Goal: Task Accomplishment & Management: Manage account settings

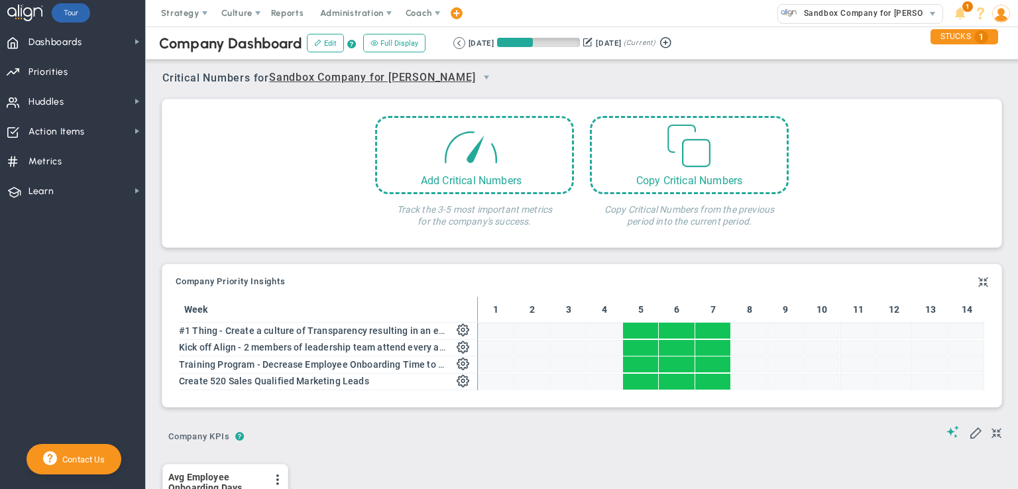
scroll to position [46, 114]
click at [73, 73] on span "Priorities Projects OKR Tree Priorities Projects OKRs" at bounding box center [72, 71] width 145 height 30
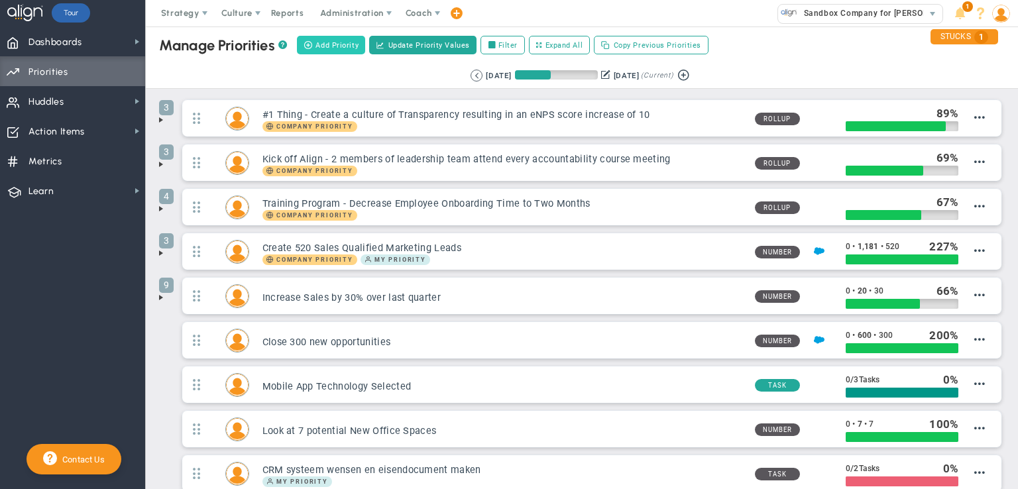
click at [337, 48] on span "Add Priority" at bounding box center [336, 45] width 43 height 11
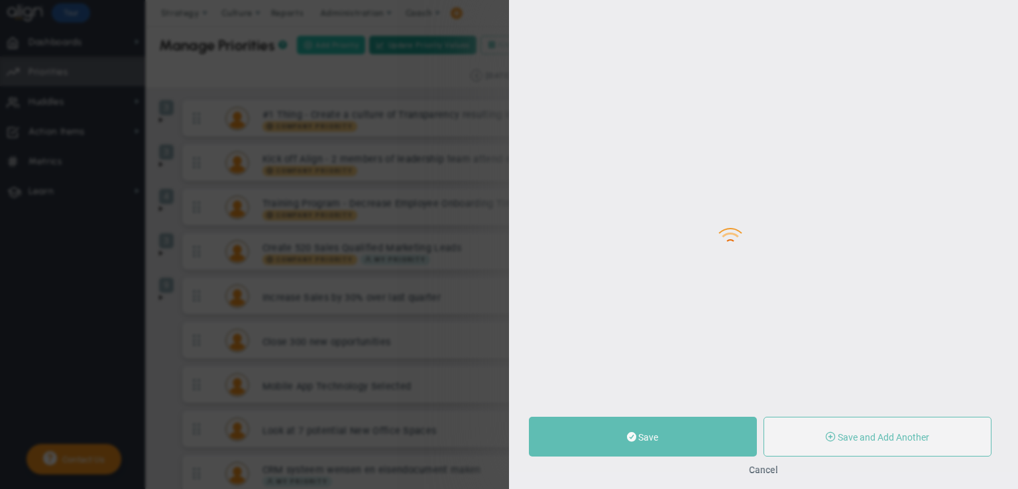
type input "0"
radio input "true"
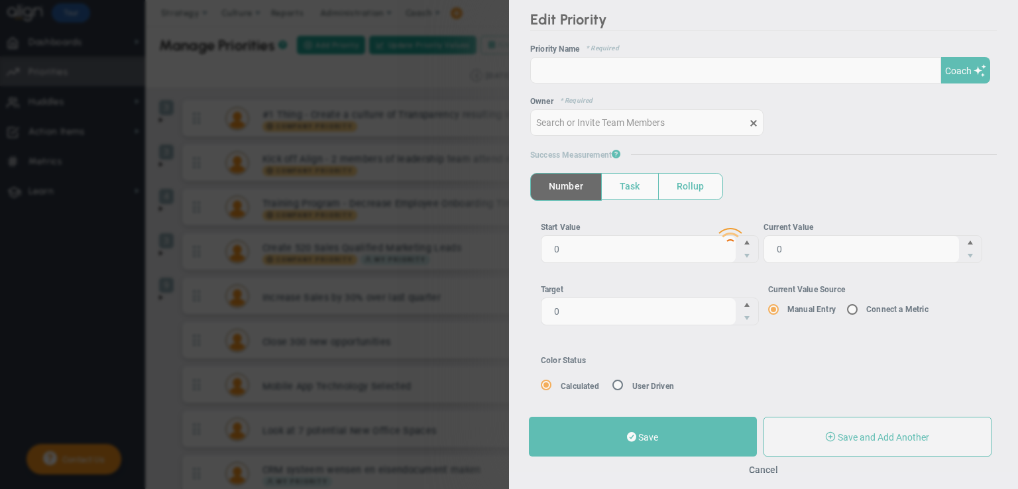
type input "[PERSON_NAME]"
type input "0"
radio input "true"
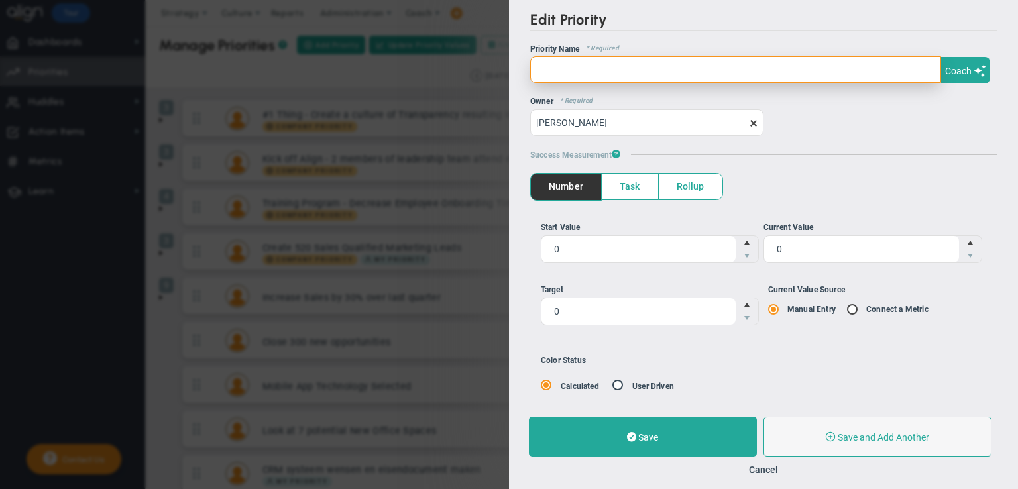
click at [601, 66] on input "text" at bounding box center [735, 69] width 411 height 26
paste input "Sales & marketing are ready for the future"
type input "Sales & marketing are ready for the future"
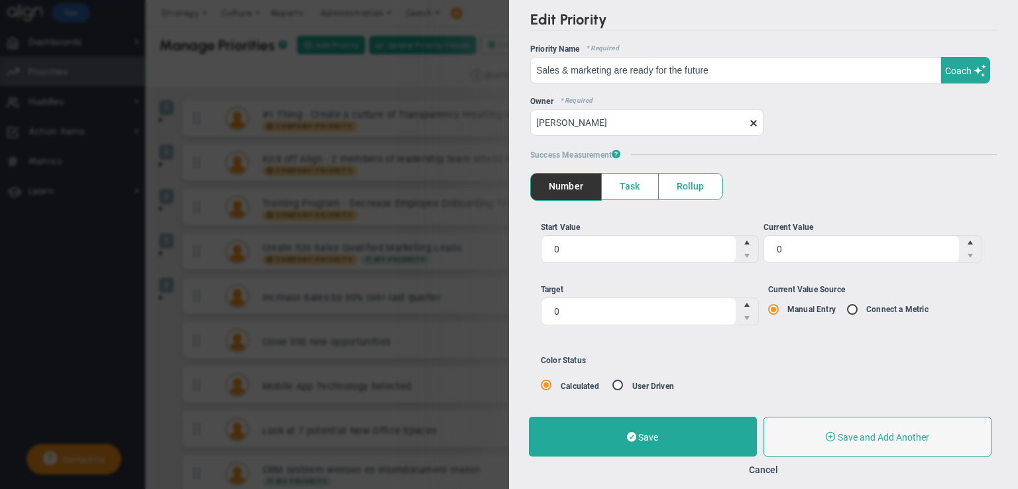
click at [686, 191] on span "Rollup" at bounding box center [691, 187] width 64 height 26
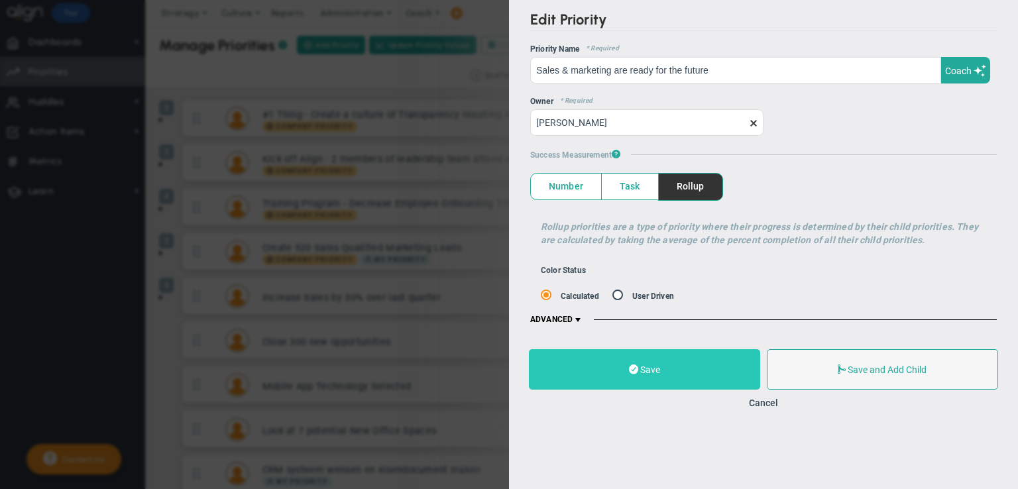
click at [697, 365] on button "Save" at bounding box center [644, 369] width 231 height 40
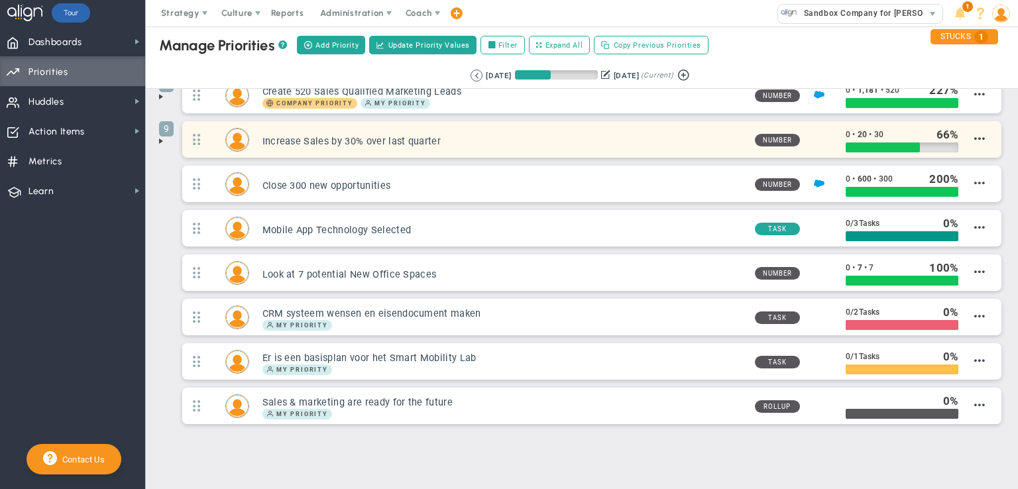
scroll to position [172, 0]
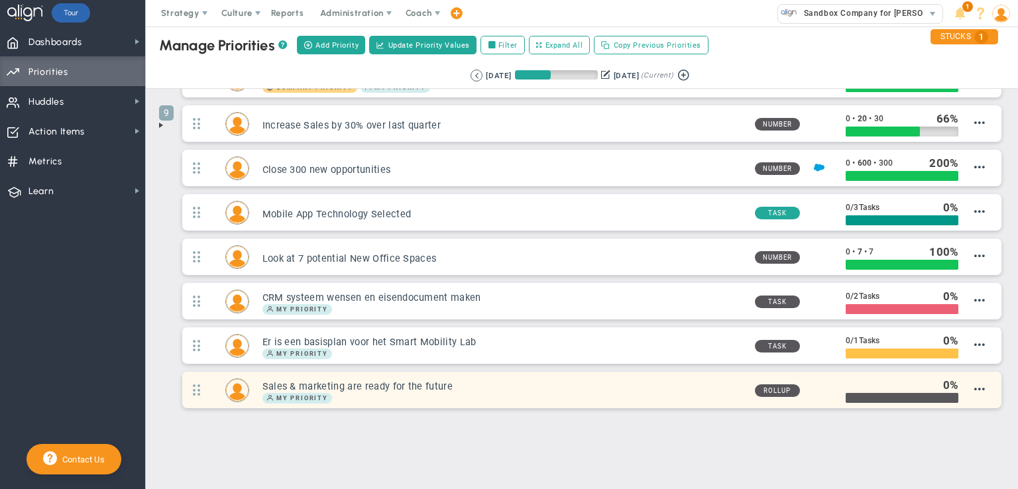
click at [390, 393] on div "My Priority" at bounding box center [503, 398] width 482 height 11
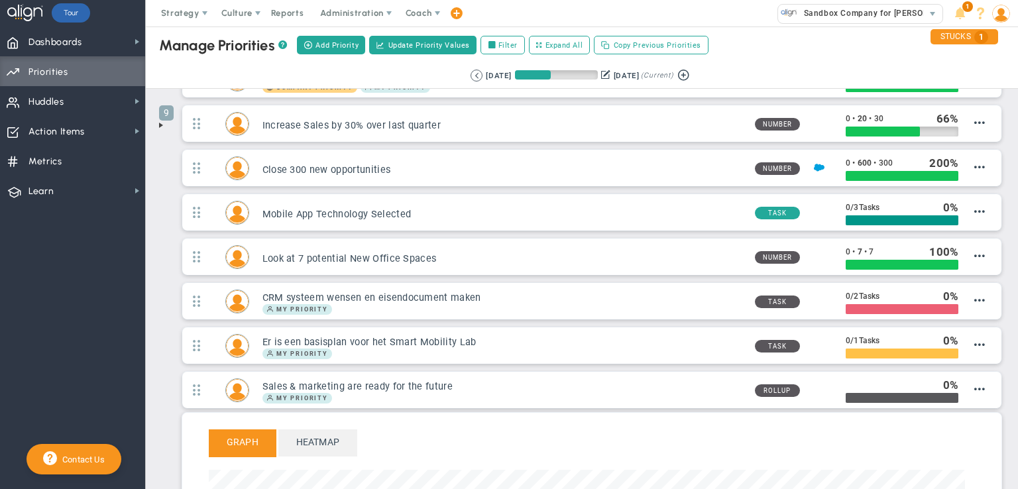
scroll to position [152, 755]
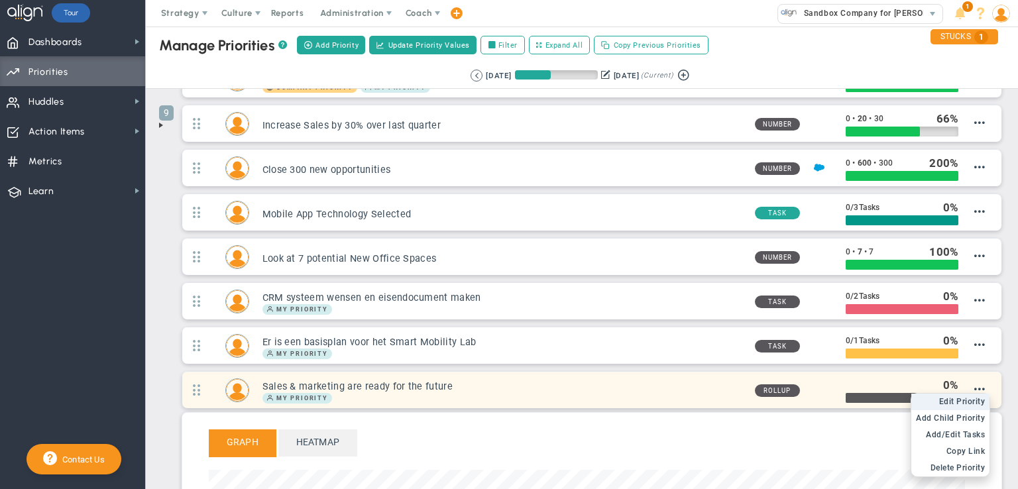
click at [962, 397] on span "Edit Priority" at bounding box center [962, 401] width 46 height 9
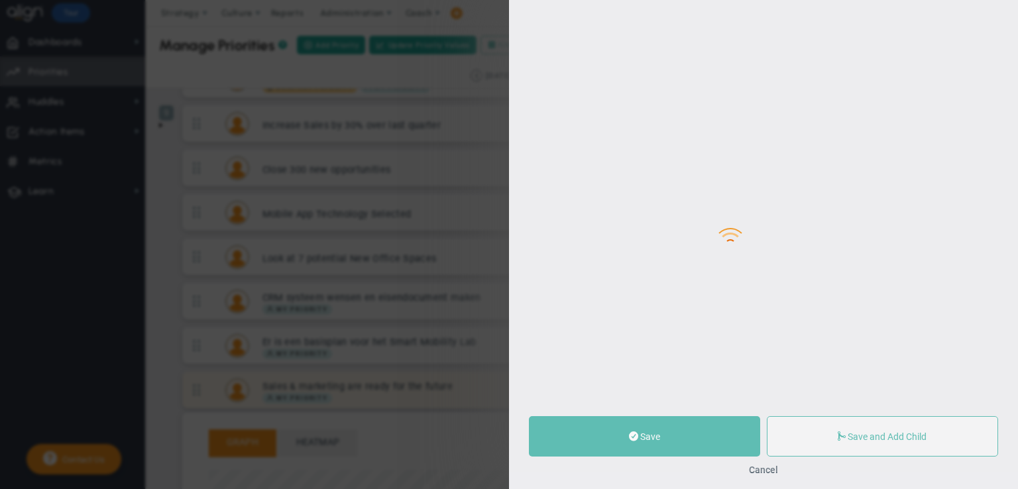
type input "Sales & marketing are ready for the future"
type input "0"
radio input "true"
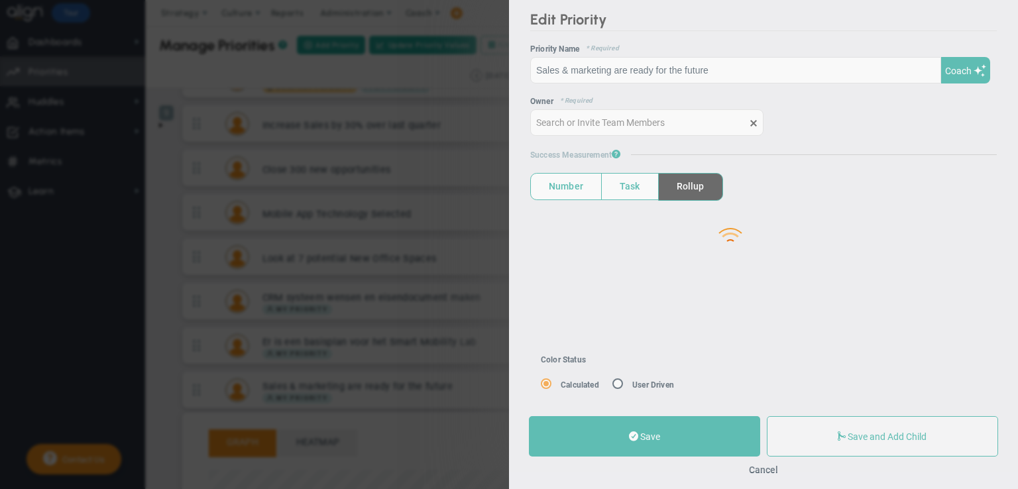
type input "[PERSON_NAME]"
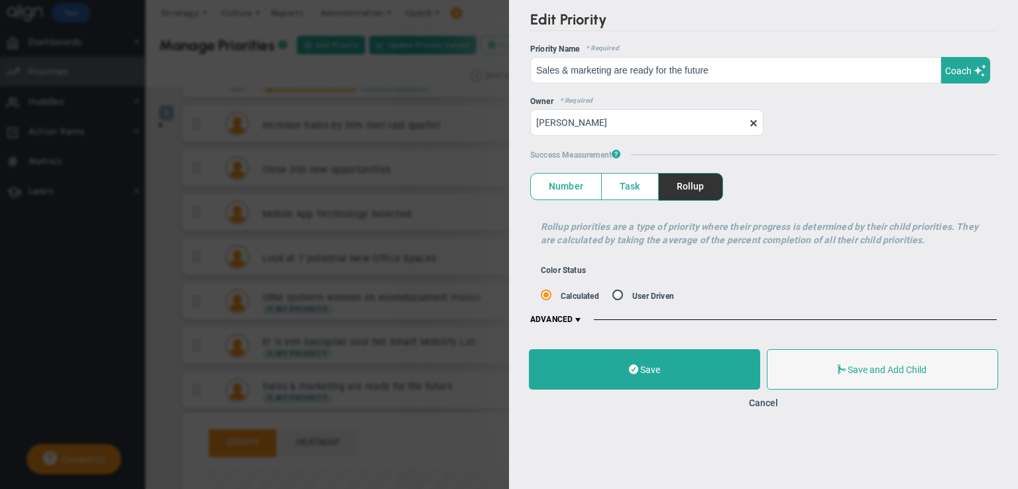
click at [579, 317] on span at bounding box center [577, 320] width 11 height 11
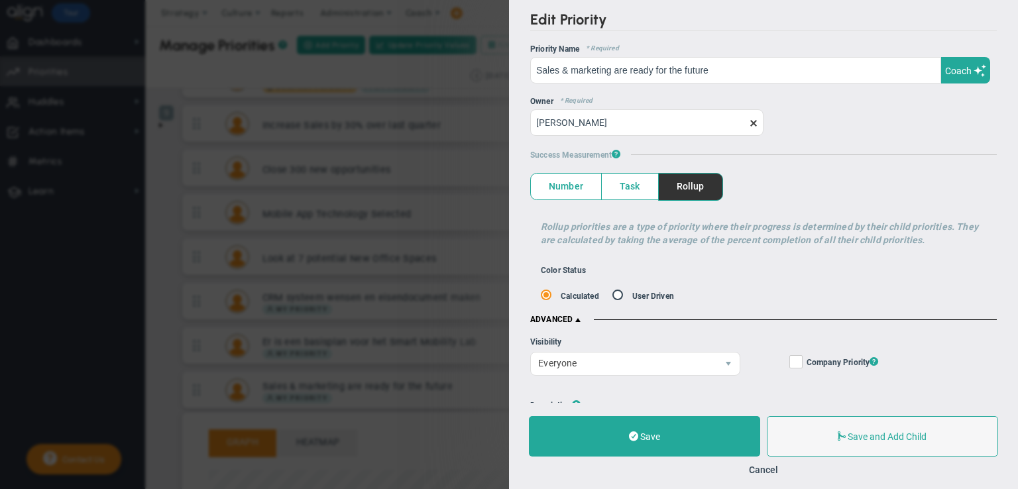
click at [792, 364] on input "Company Objective ? Company Priority ?" at bounding box center [796, 364] width 9 height 13
checkbox input "true"
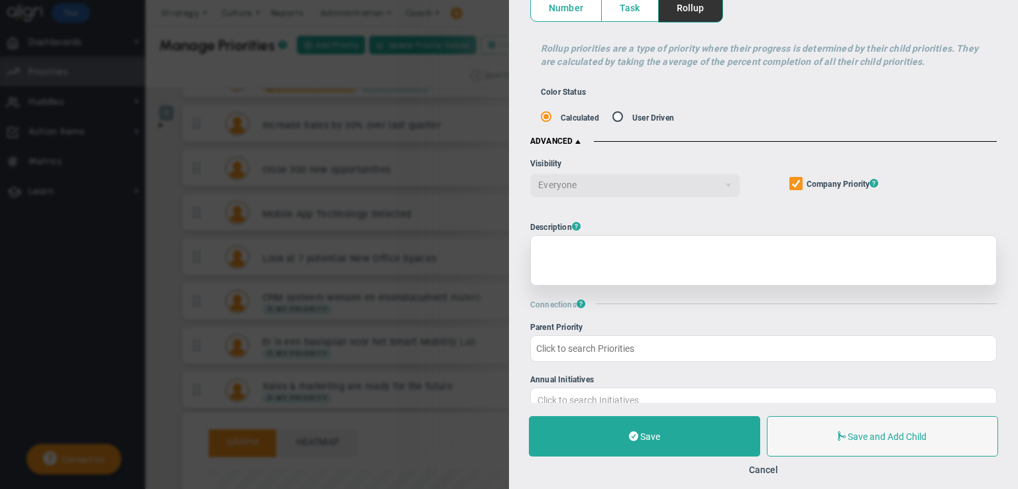
scroll to position [199, 0]
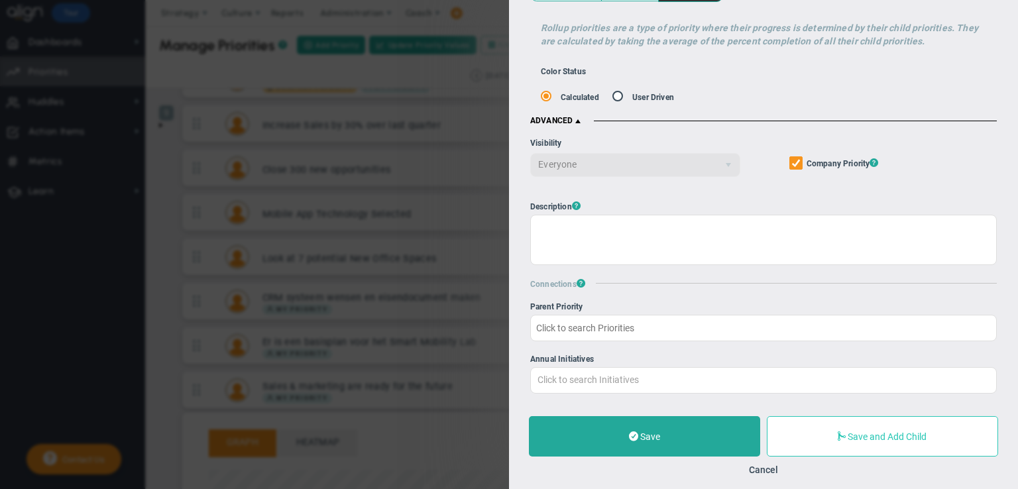
click at [839, 443] on button "Save and Add Child" at bounding box center [882, 436] width 231 height 40
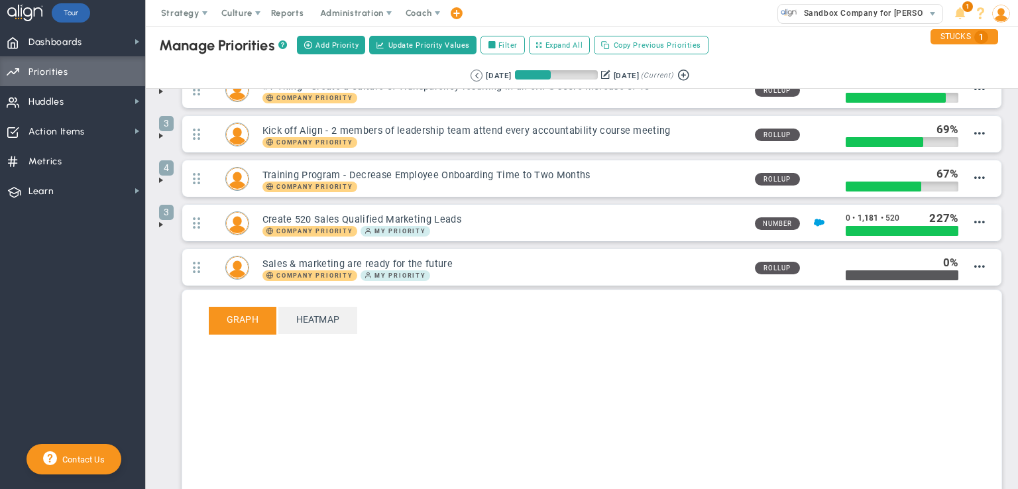
scroll to position [85, 0]
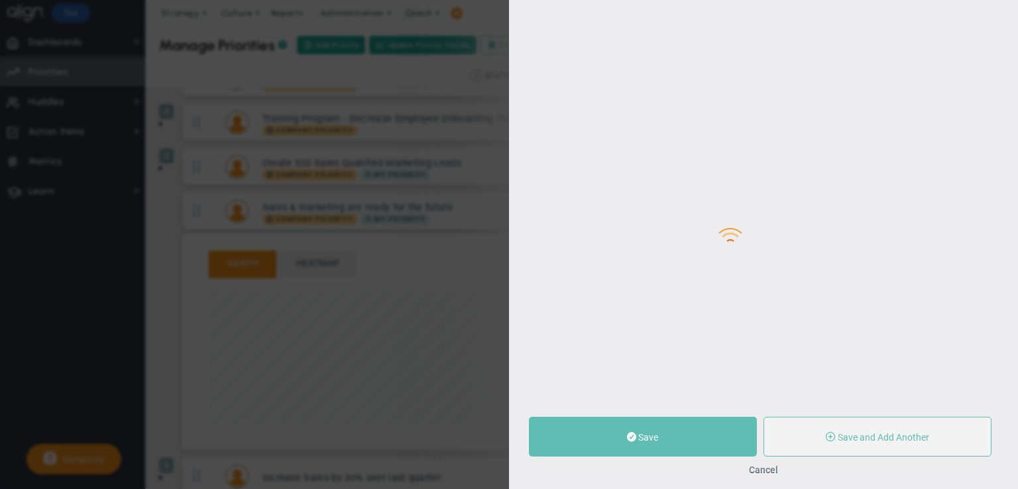
type input "0"
radio input "true"
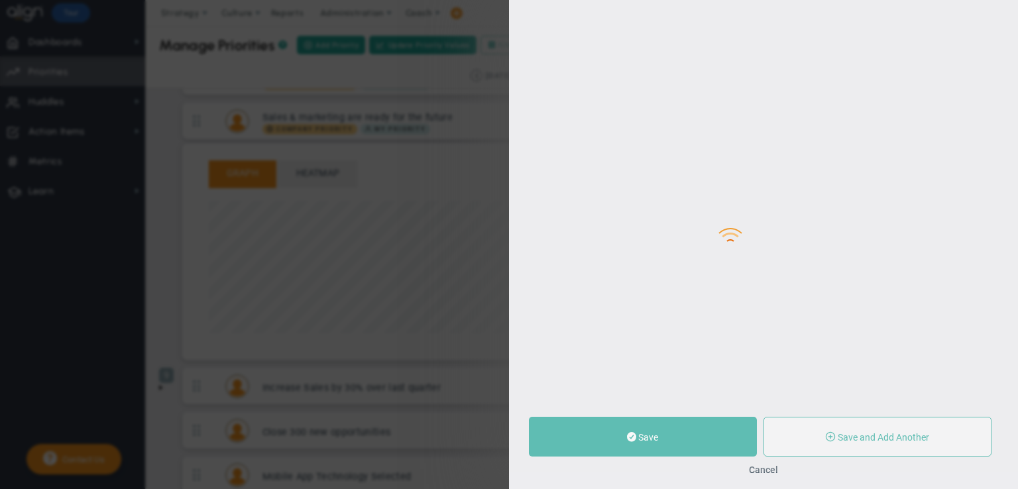
type input "[PERSON_NAME]"
type input "0"
radio input "true"
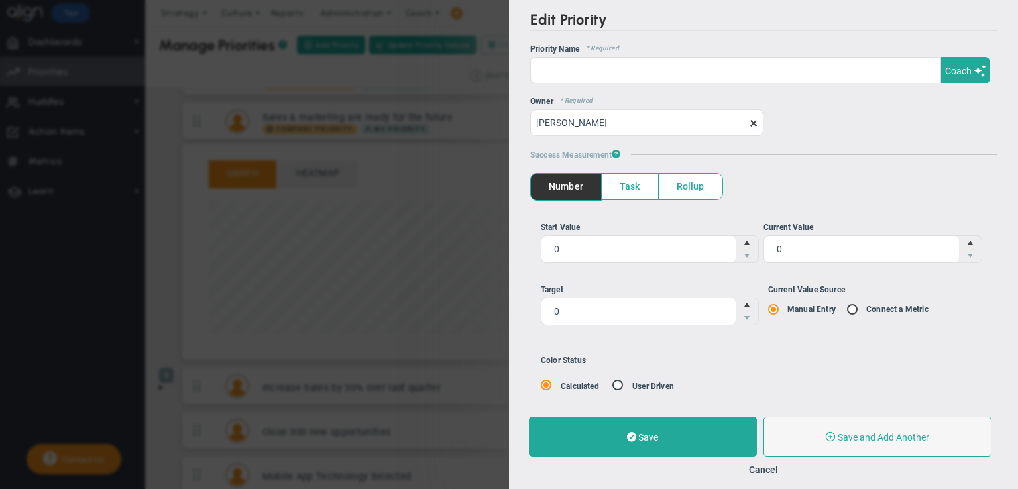
scroll to position [152, 755]
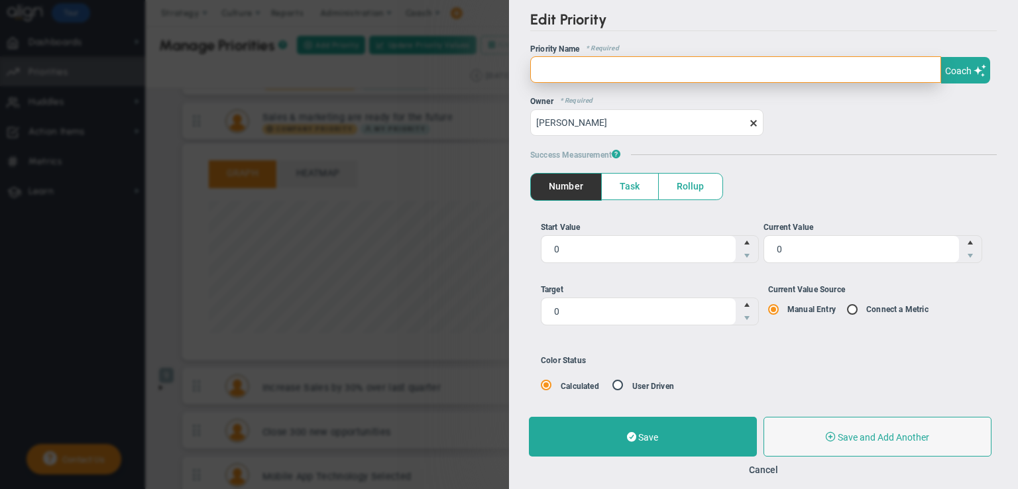
click at [546, 68] on input "text" at bounding box center [735, 69] width 411 height 26
type input "T"
type input "Our positioning is clear"
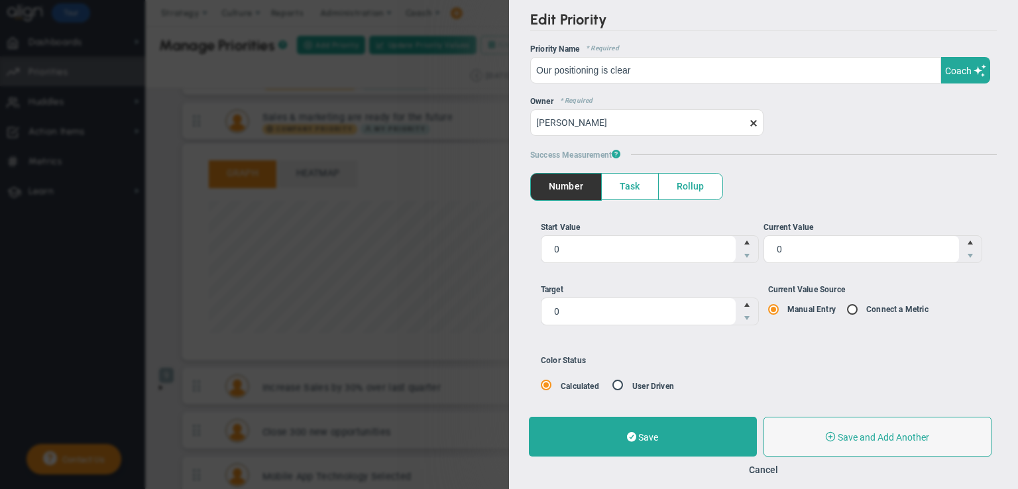
click at [628, 193] on span "Task" at bounding box center [630, 187] width 56 height 26
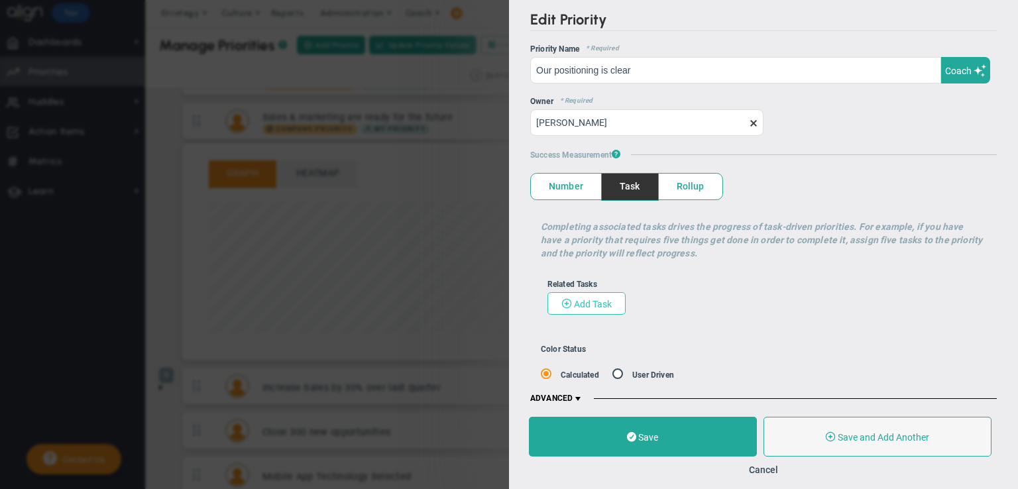
click at [599, 299] on span "Add Task" at bounding box center [593, 304] width 38 height 11
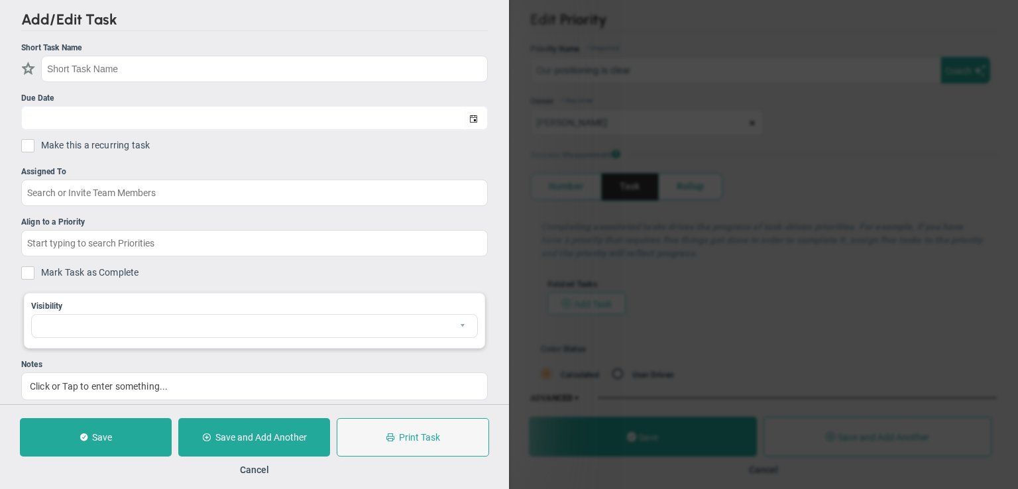
checkbox input "false"
type input "[DATE]"
checkbox input "false"
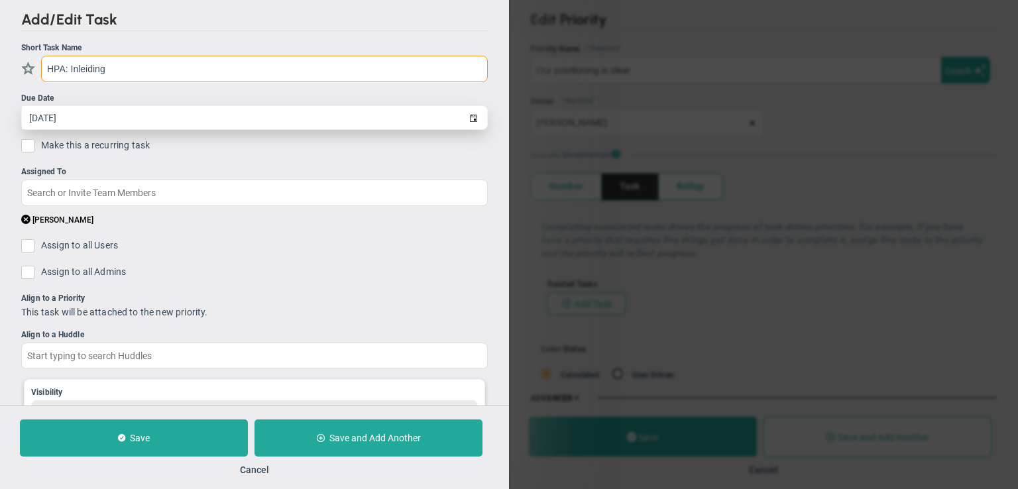
type input "HPA: Inleiding"
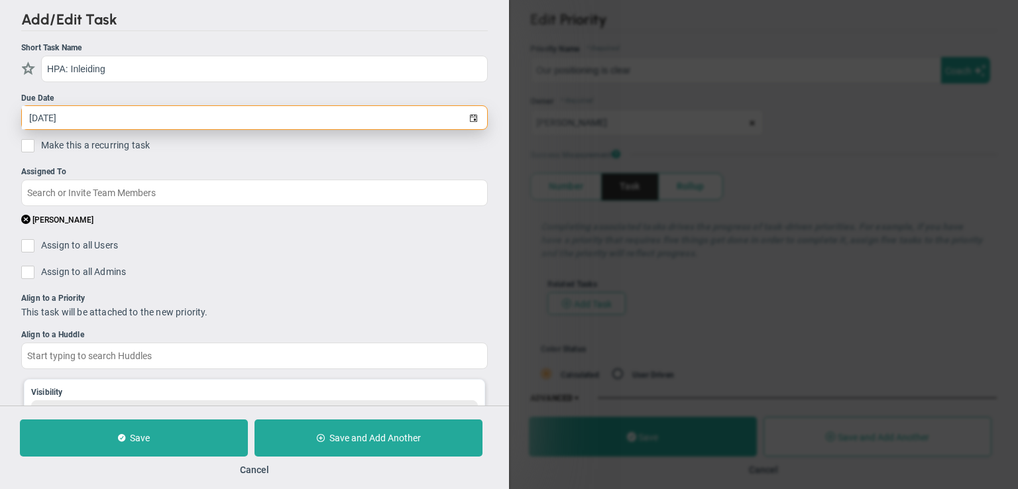
click at [63, 116] on input "[DATE]" at bounding box center [243, 117] width 443 height 23
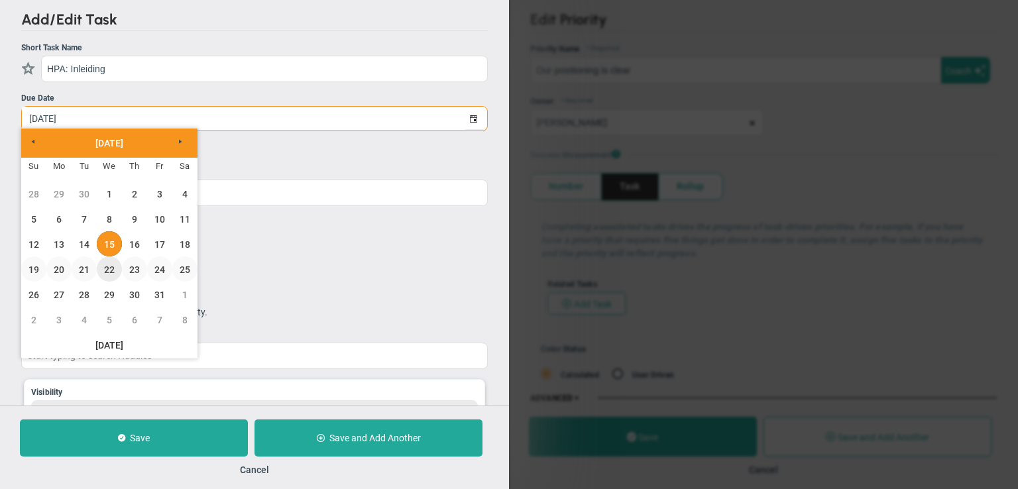
click at [109, 273] on link "22" at bounding box center [109, 268] width 25 height 25
type input "[DATE]"
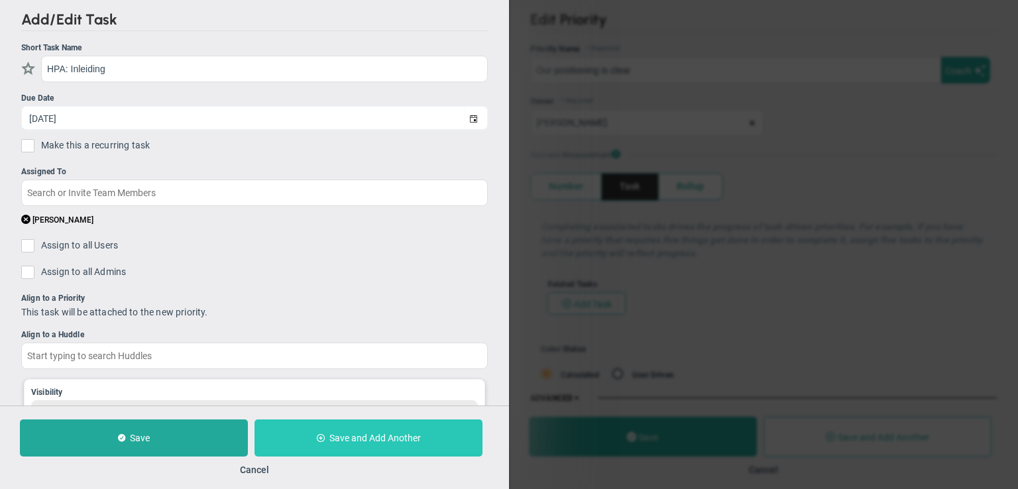
click at [343, 451] on button "Save and Add Another" at bounding box center [368, 437] width 228 height 37
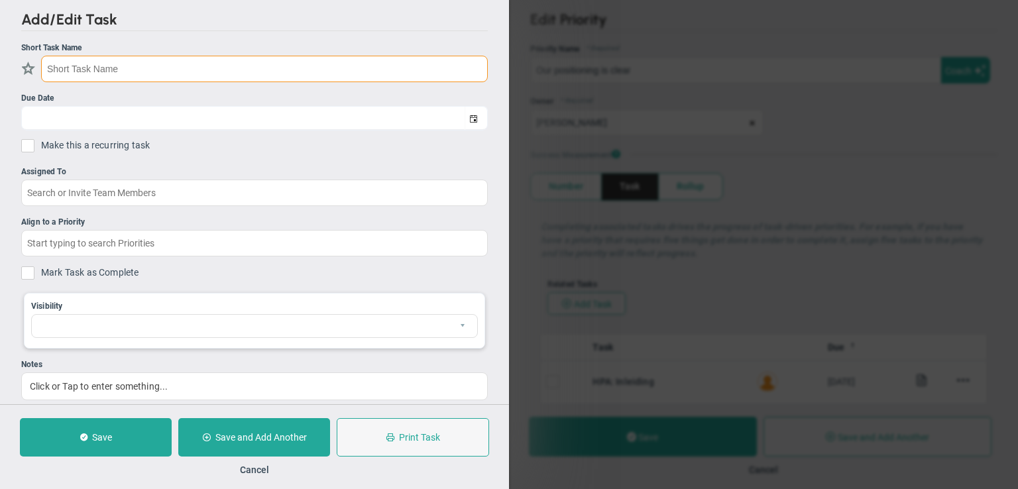
checkbox input "false"
type input "[DATE]"
checkbox input "false"
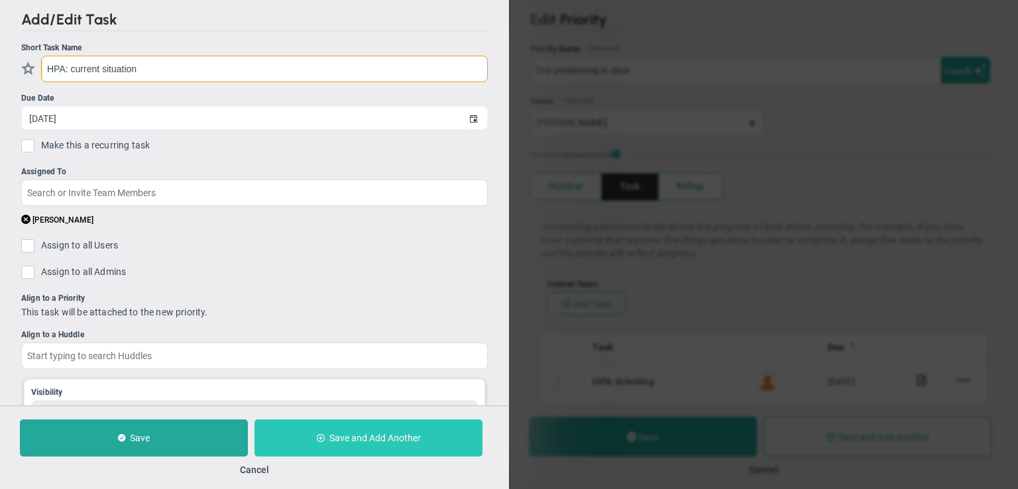
type input "HPA: current situation"
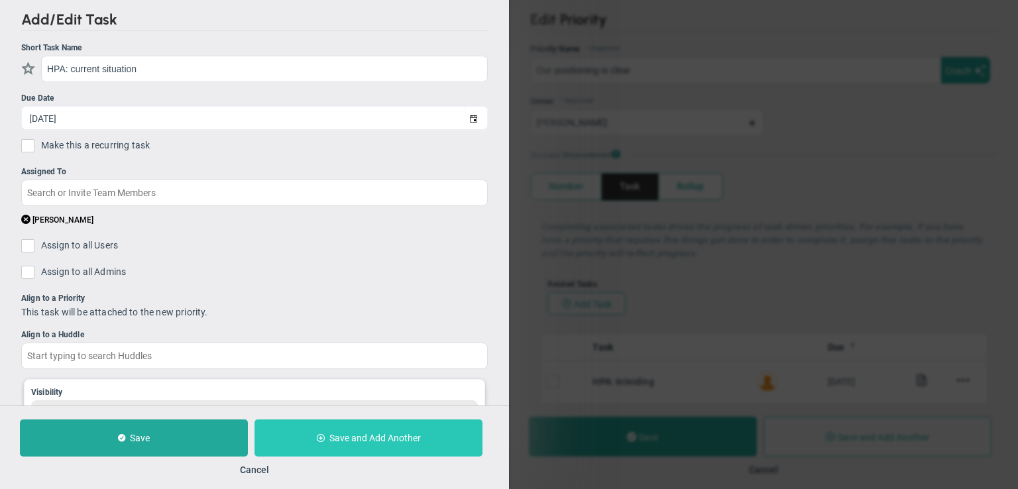
click at [350, 430] on button "Save and Add Another" at bounding box center [368, 437] width 228 height 37
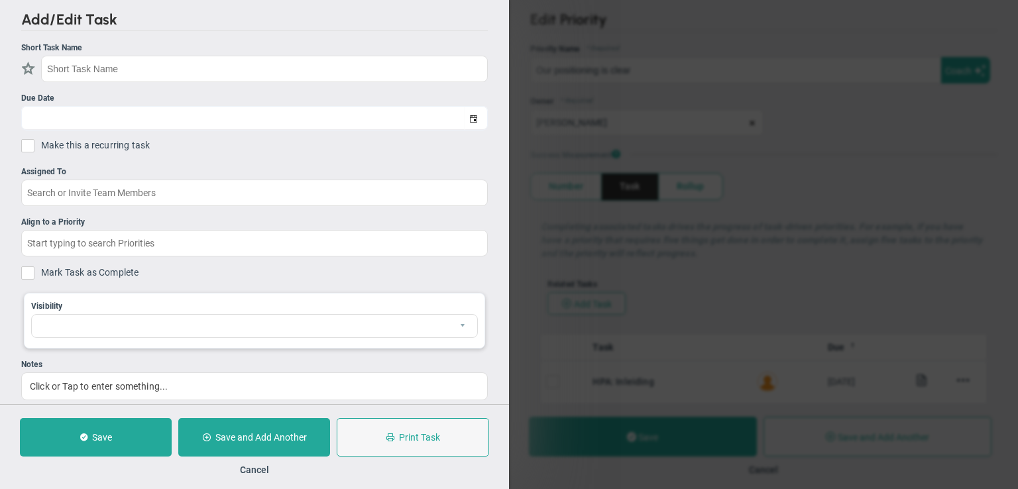
checkbox input "false"
type input "[DATE]"
checkbox input "false"
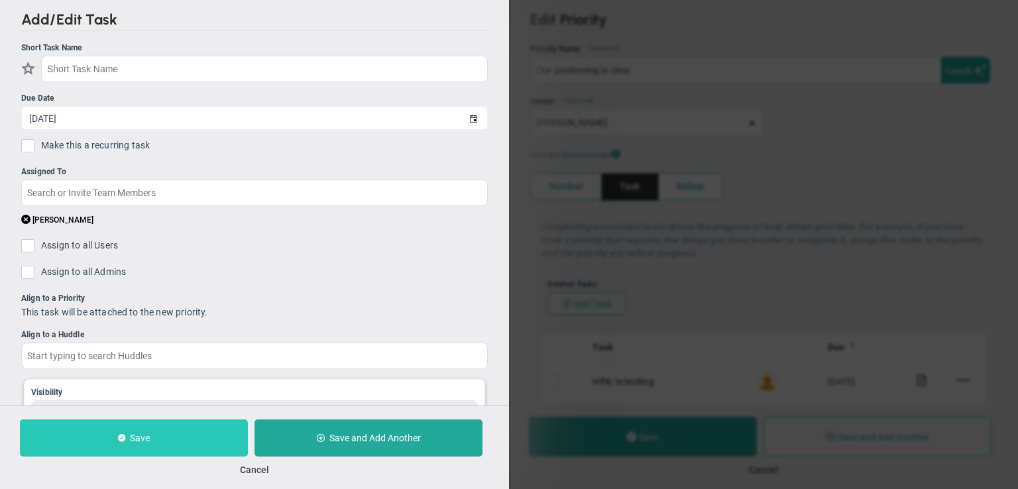
click at [188, 434] on button "Save" at bounding box center [134, 437] width 228 height 37
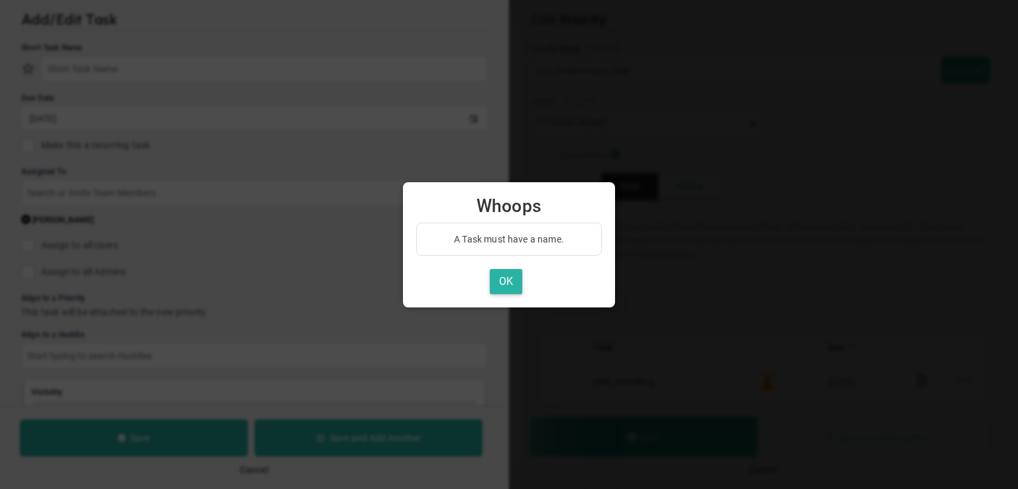
click at [506, 276] on button "OK" at bounding box center [506, 282] width 32 height 26
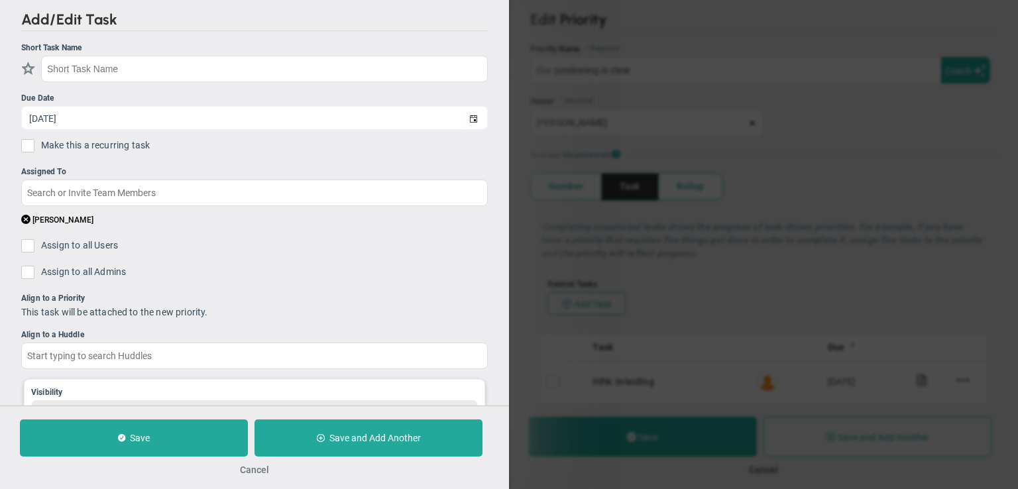
click at [260, 470] on button "Cancel" at bounding box center [254, 469] width 29 height 11
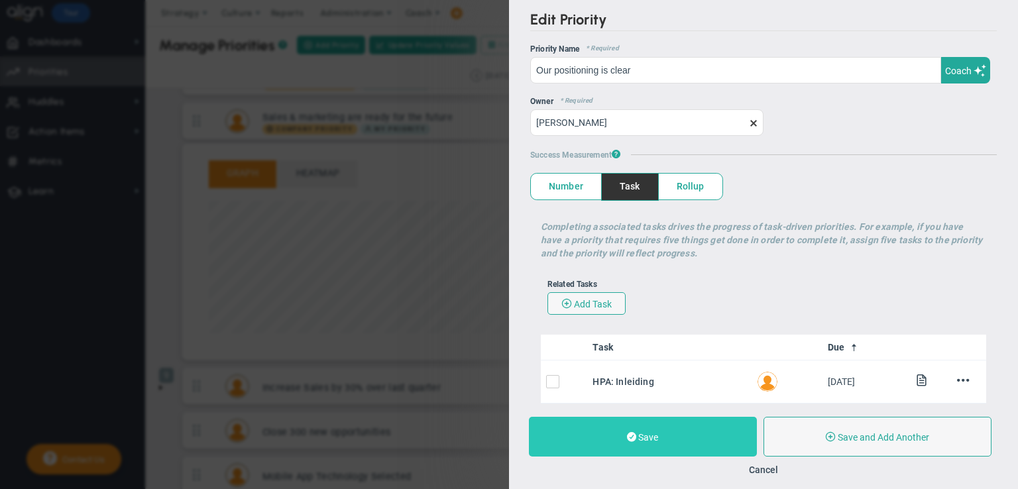
click at [633, 443] on button "Save" at bounding box center [643, 437] width 228 height 40
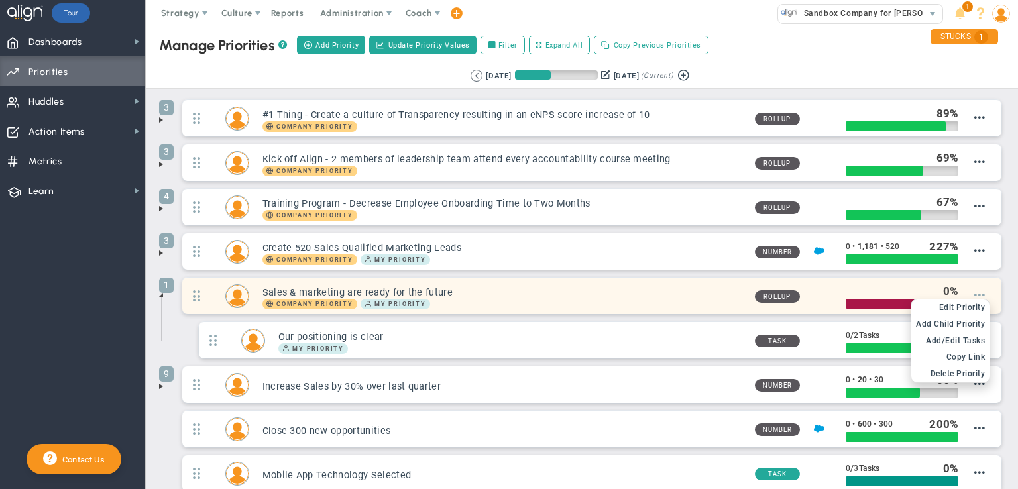
click at [974, 294] on span at bounding box center [979, 295] width 11 height 11
click at [963, 319] on span "Add Child Priority" at bounding box center [950, 323] width 69 height 9
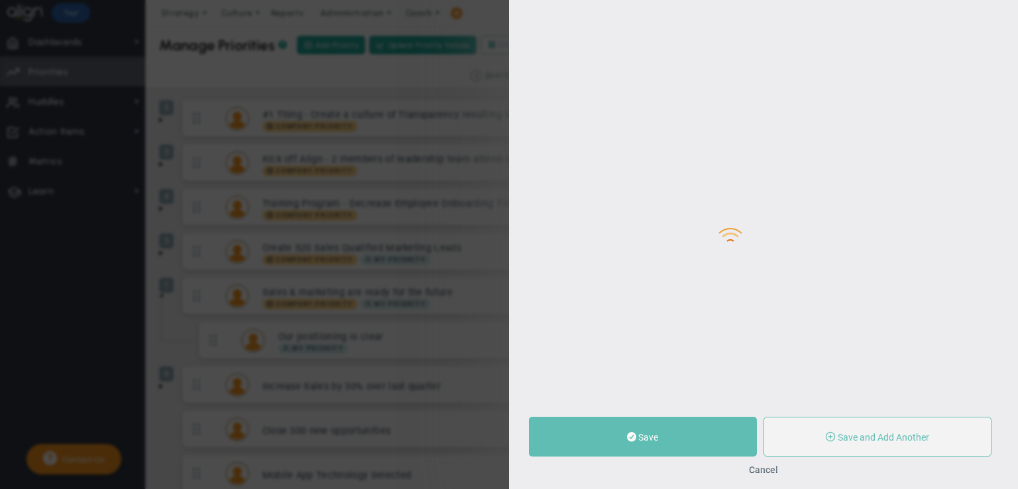
type input "0"
radio input "true"
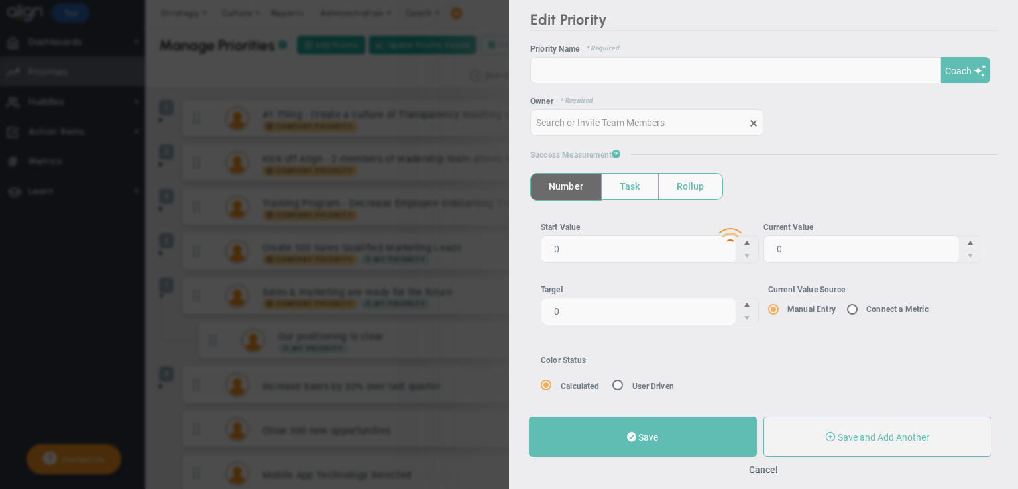
type input "[PERSON_NAME]"
type input "0"
radio input "true"
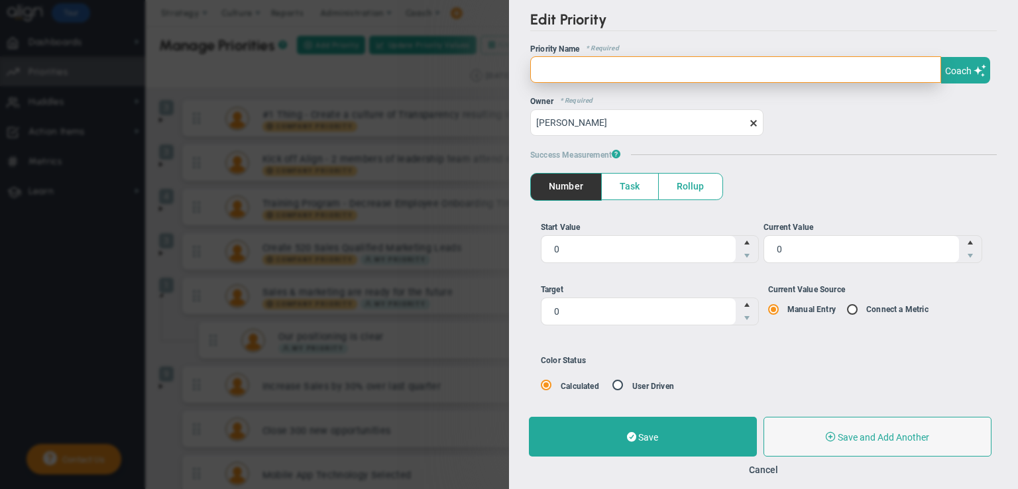
click at [655, 62] on input "text" at bounding box center [735, 69] width 411 height 26
type input "Our marketing and salesplan is ready"
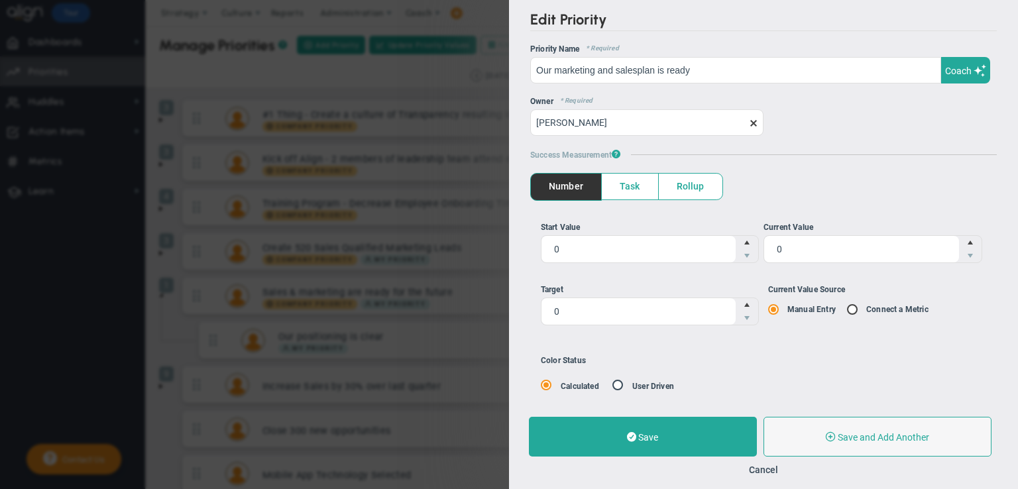
click at [633, 194] on span "Task" at bounding box center [630, 187] width 56 height 26
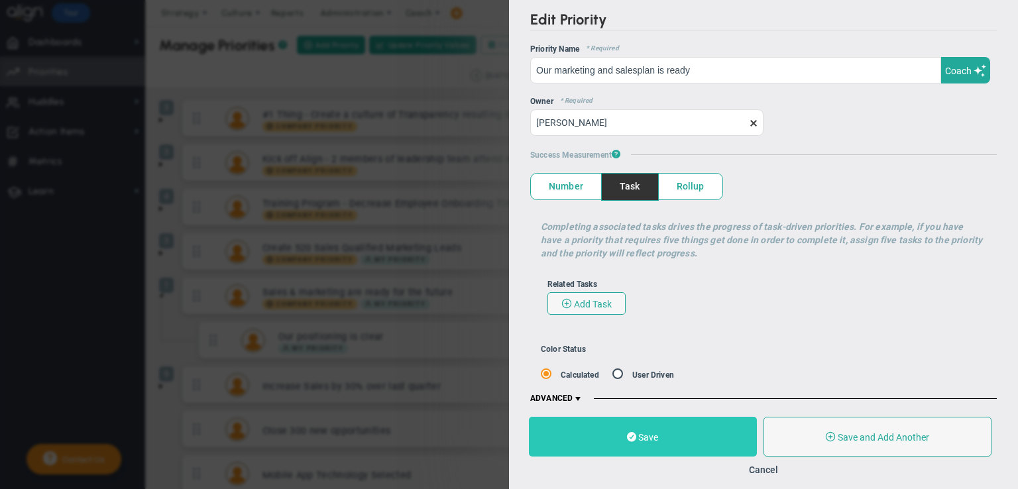
click at [668, 437] on button "Save" at bounding box center [643, 437] width 228 height 40
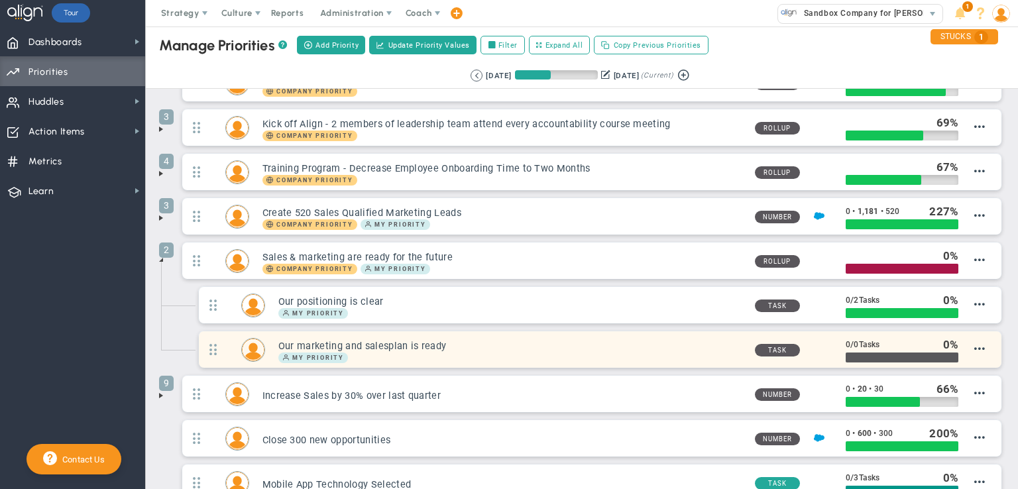
scroll to position [44, 0]
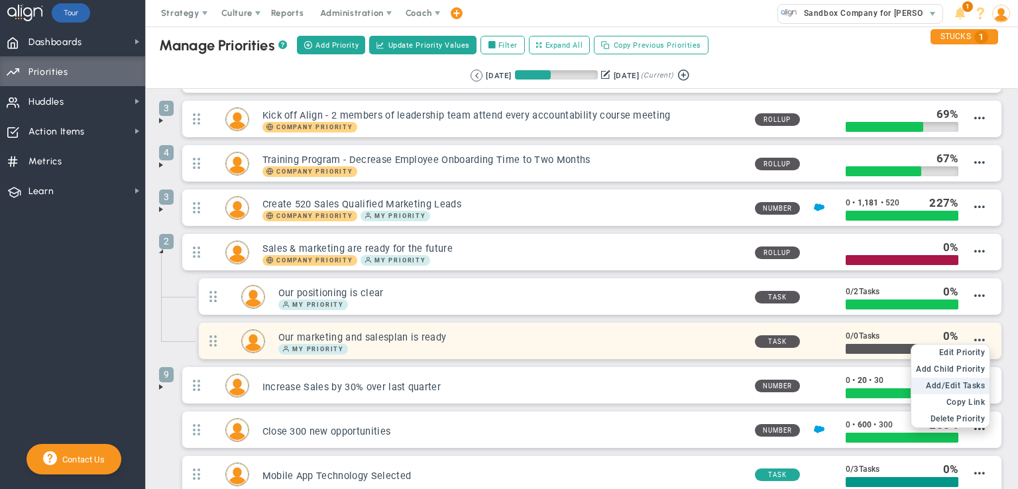
click at [961, 381] on span "Add/Edit Tasks" at bounding box center [955, 385] width 59 height 9
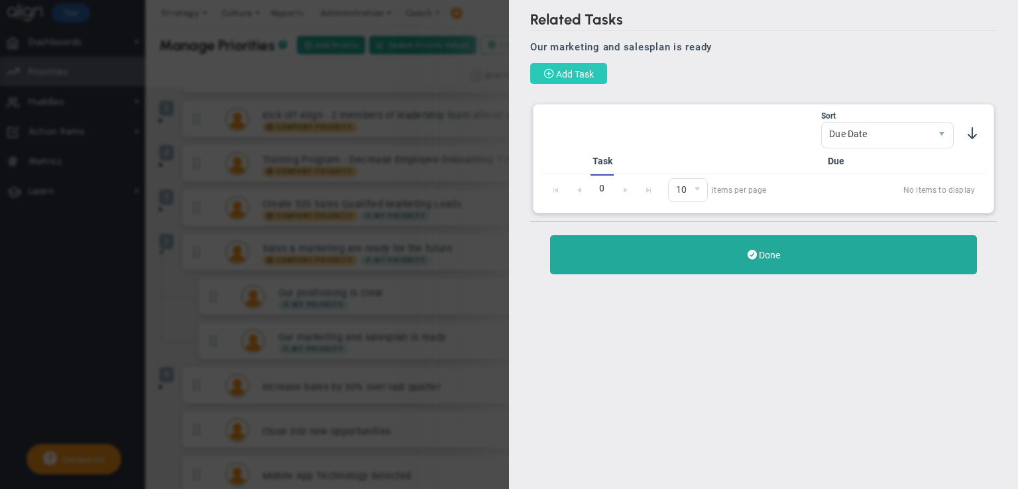
click at [583, 74] on span "Add Task" at bounding box center [575, 74] width 38 height 11
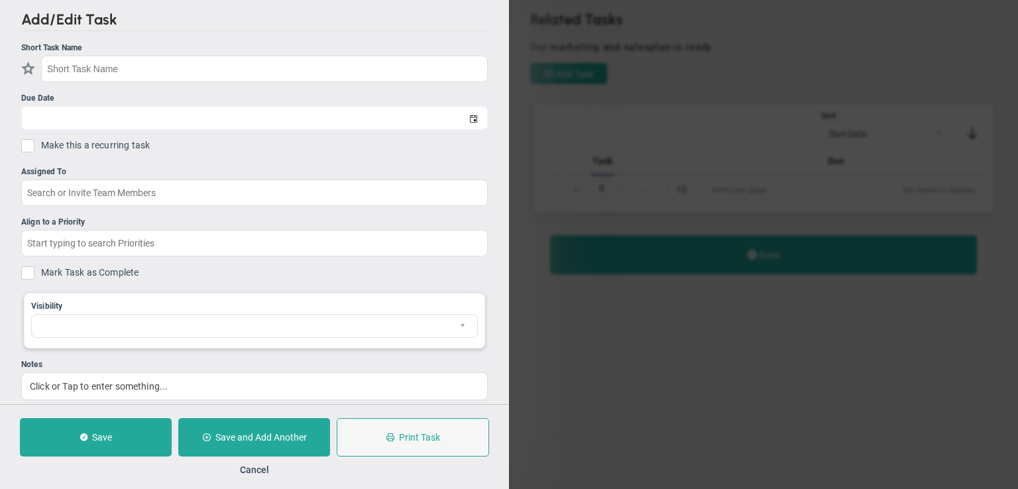
checkbox input "false"
type input "[DATE]"
checkbox input "false"
type input "Our marketing and salesplan is ready"
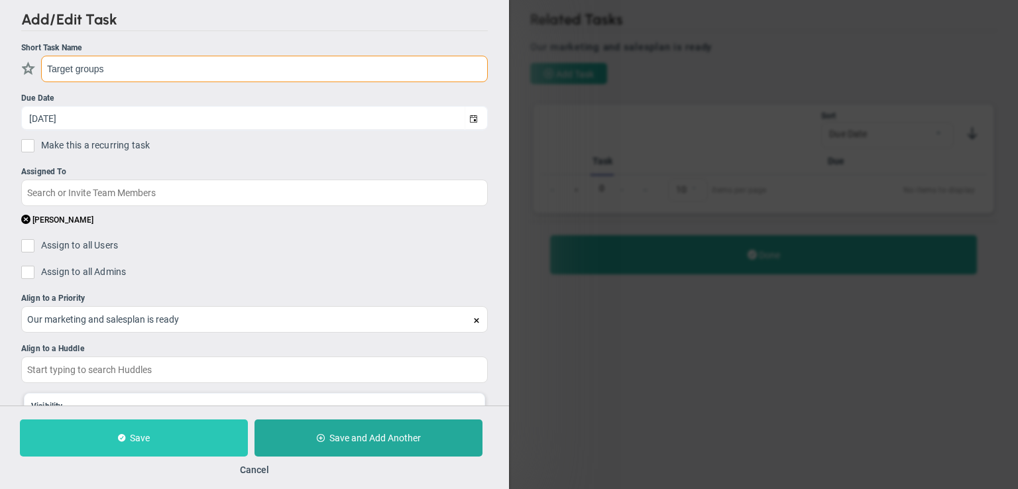
type input "Target groups"
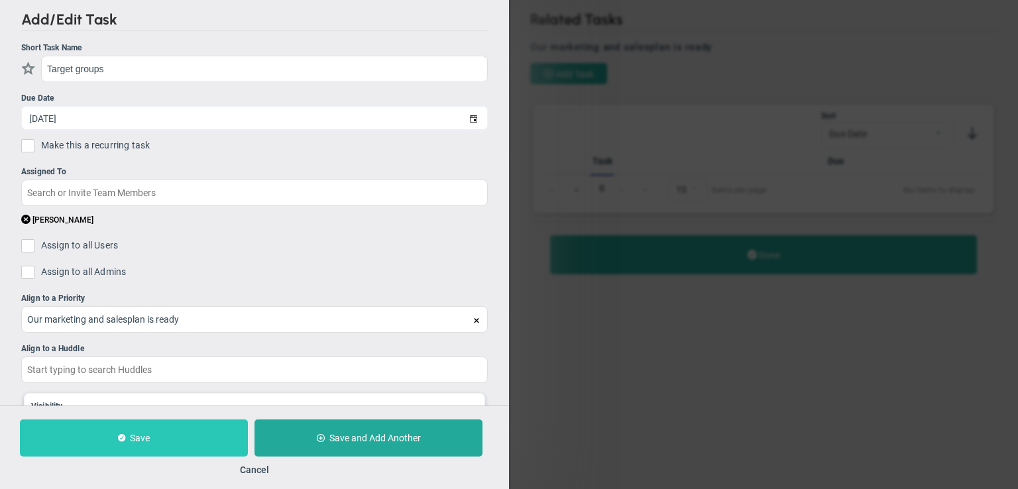
click at [214, 437] on button "Save" at bounding box center [134, 437] width 228 height 37
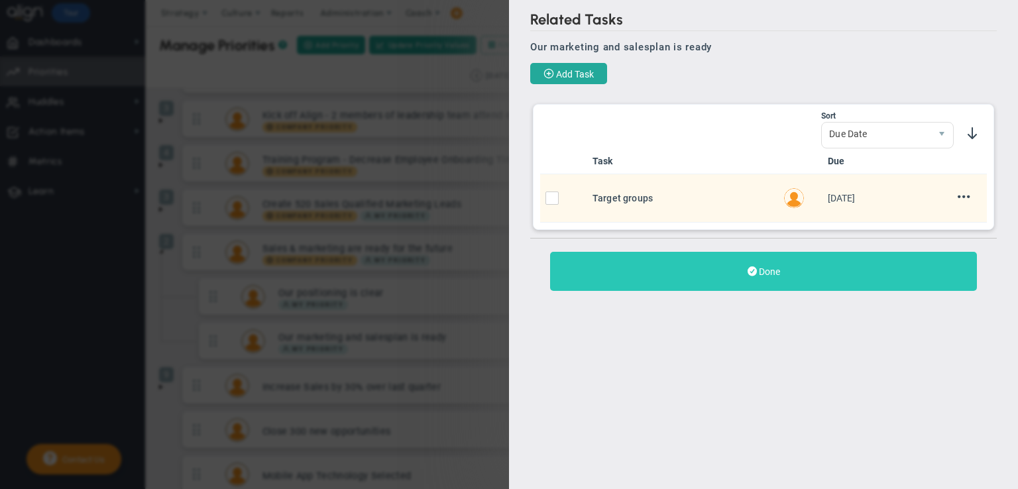
click at [689, 280] on button "Done" at bounding box center [763, 271] width 427 height 39
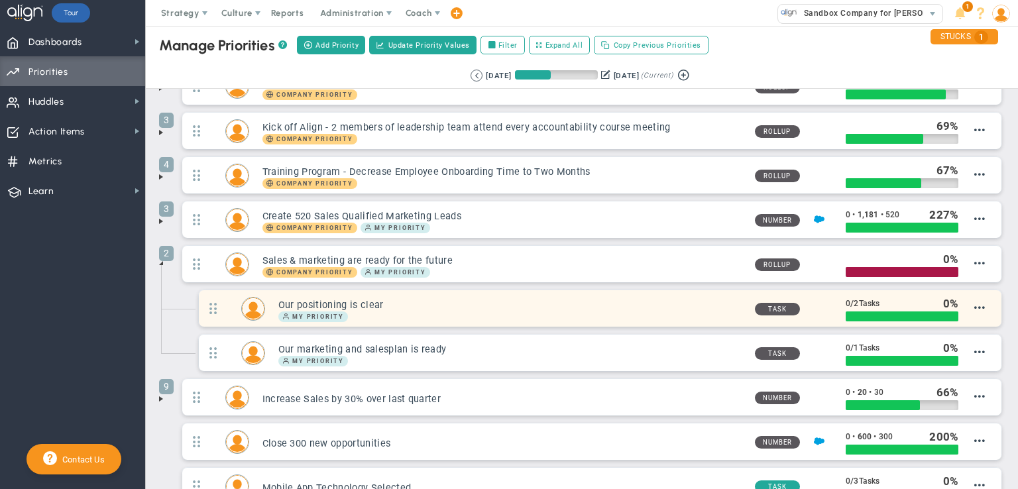
scroll to position [44, 0]
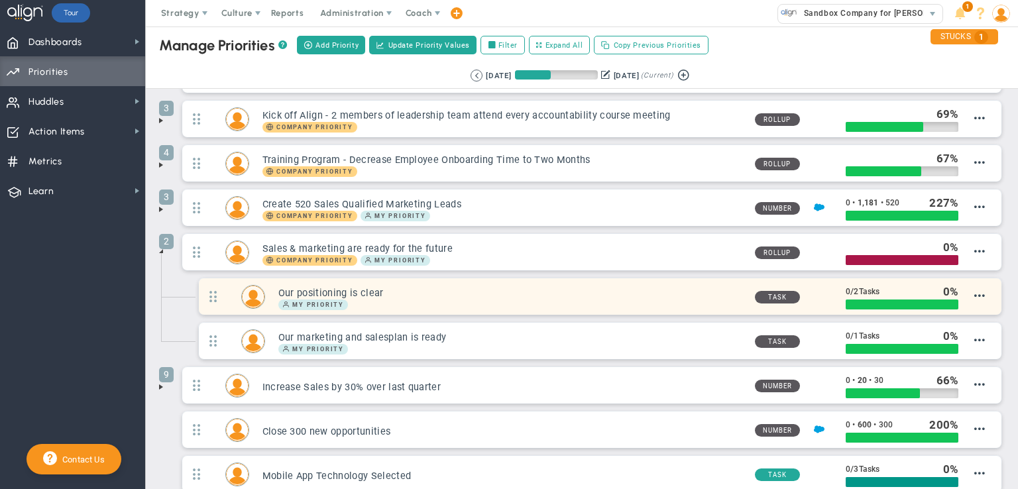
click at [672, 293] on h3 "Our positioning is clear" at bounding box center [511, 293] width 466 height 13
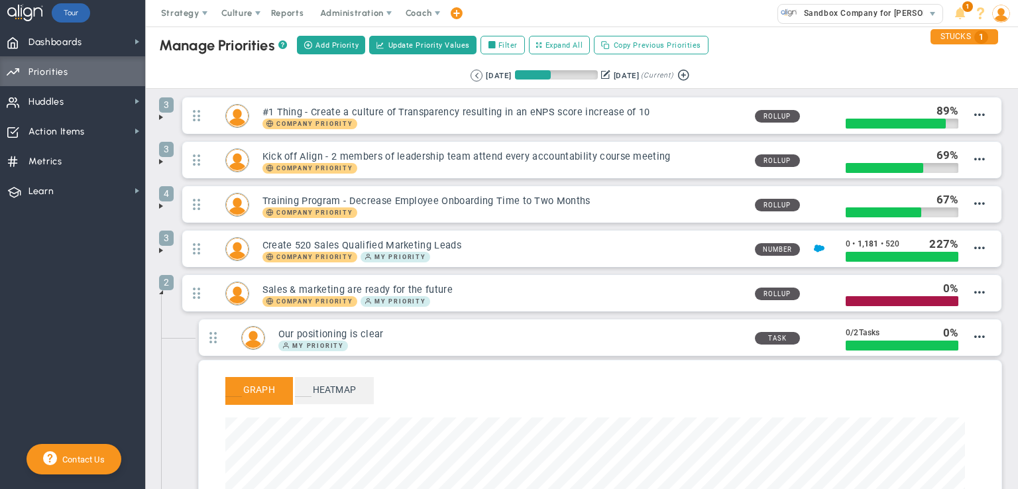
scroll to position [0, 0]
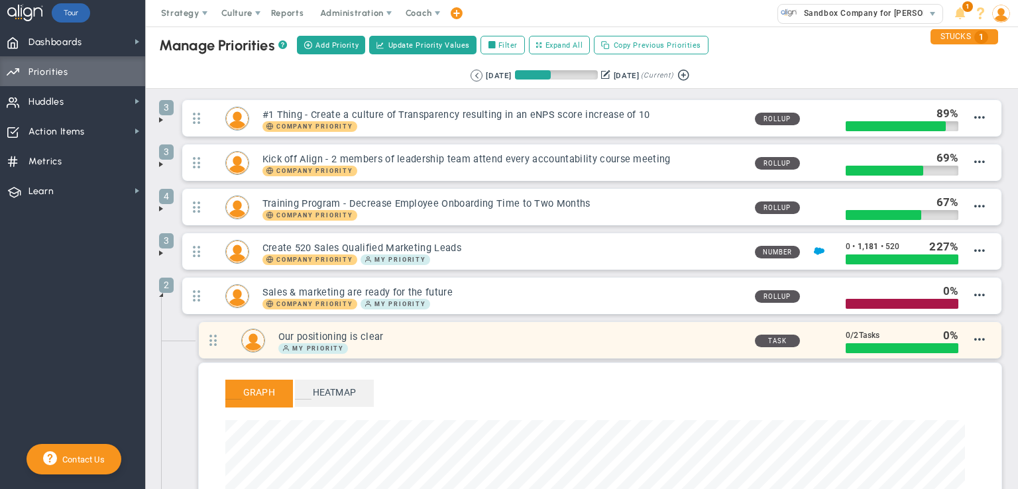
click at [581, 331] on h3 "Our positioning is clear" at bounding box center [511, 337] width 466 height 13
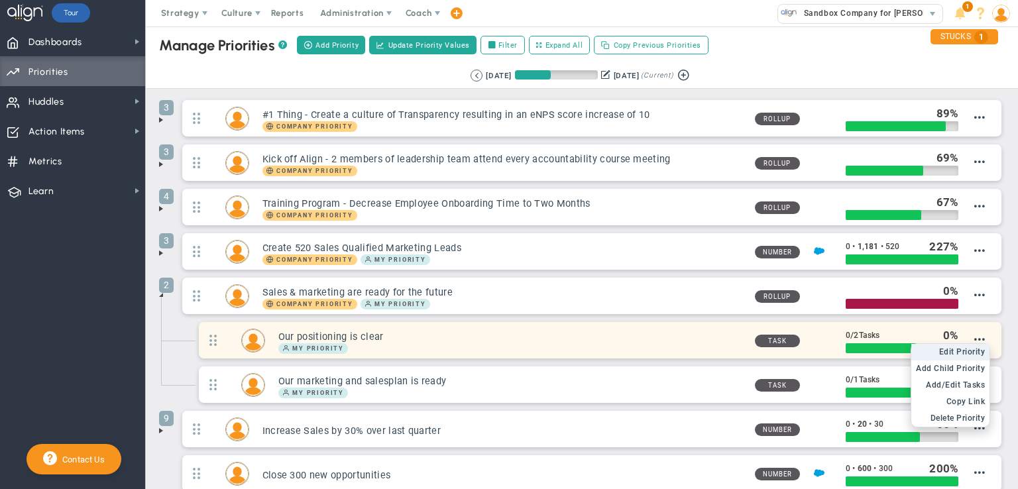
click at [962, 350] on span "Edit Priority" at bounding box center [962, 351] width 46 height 9
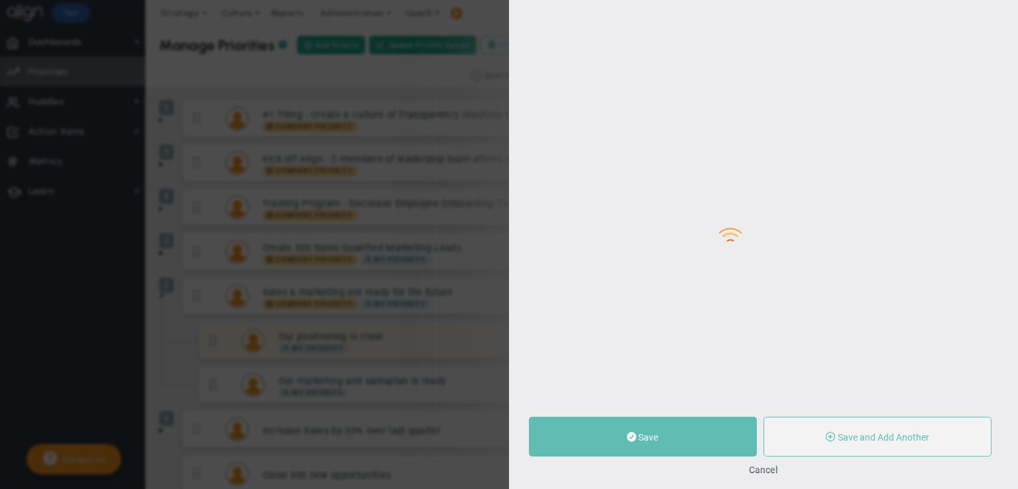
type input "Our positioning is clear"
radio input "true"
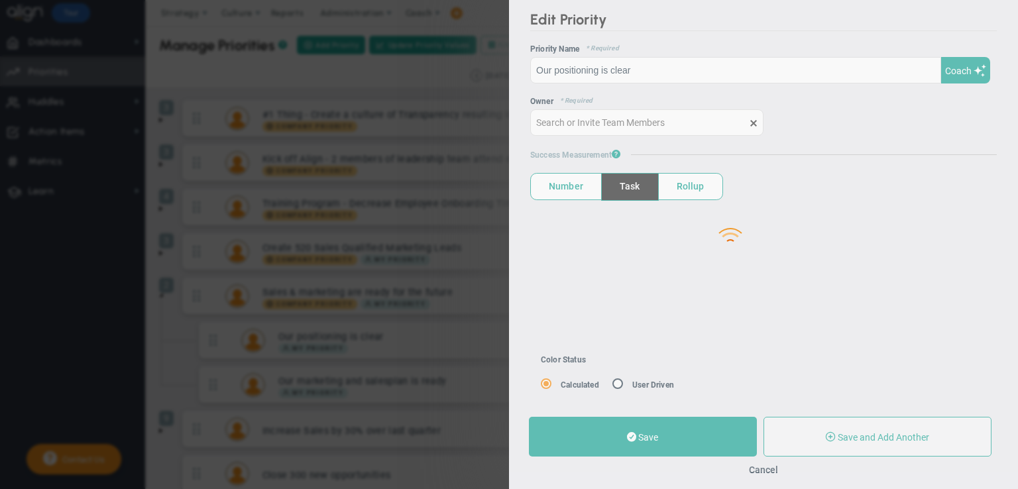
type input "[PERSON_NAME]"
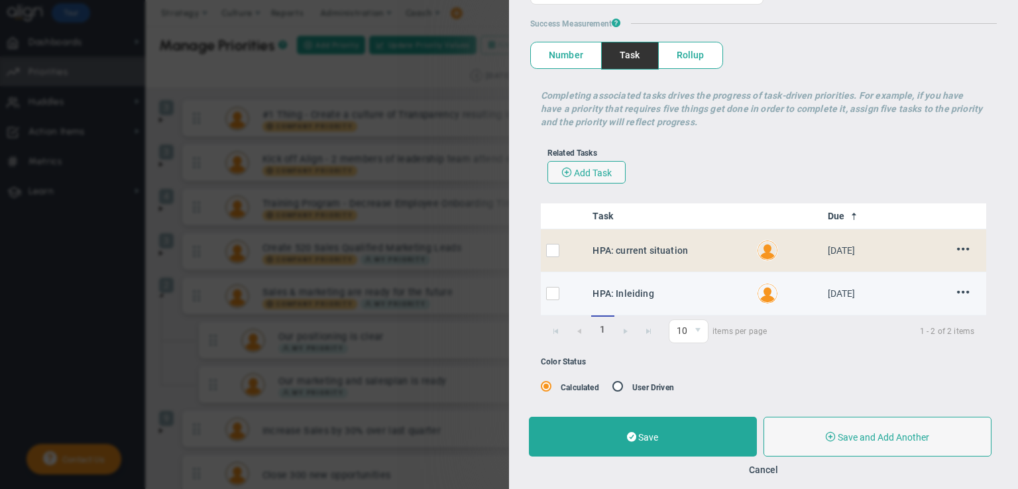
scroll to position [132, 0]
click at [556, 290] on input "checkbox" at bounding box center [555, 294] width 13 height 13
checkbox input "true"
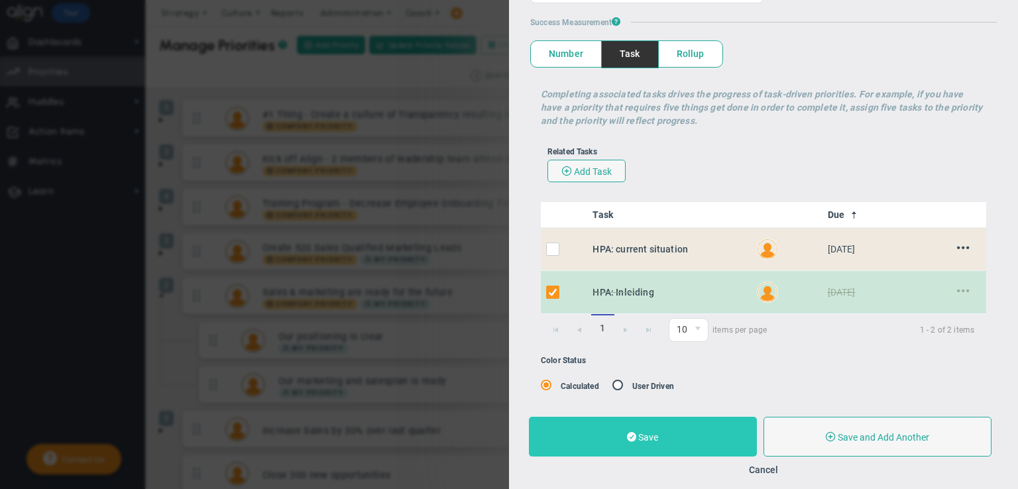
click at [681, 436] on button "Save" at bounding box center [643, 437] width 228 height 40
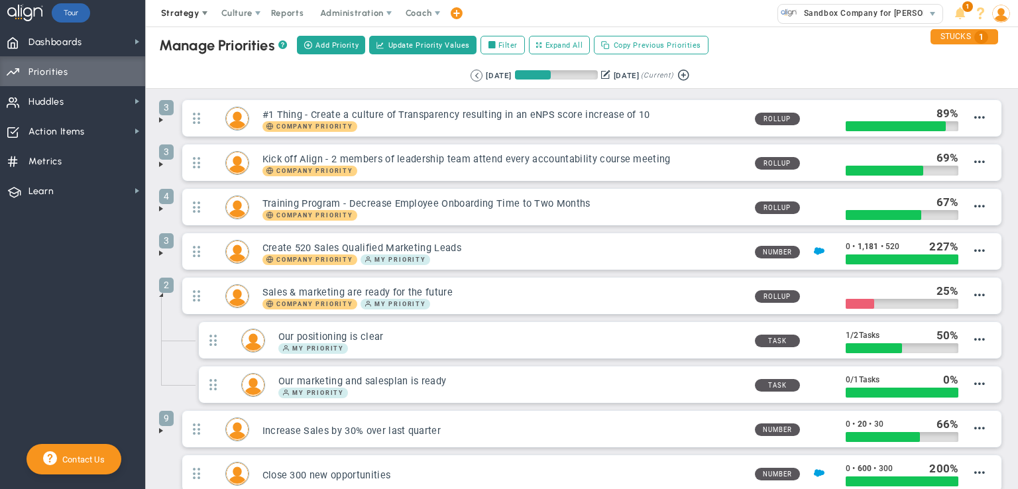
click at [192, 19] on span "Strategy" at bounding box center [181, 13] width 60 height 26
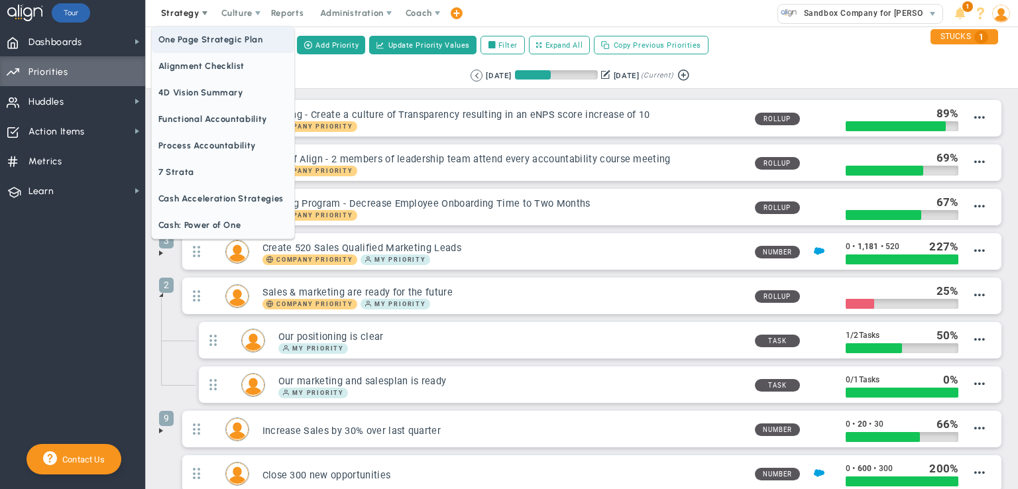
click at [199, 44] on span "One Page Strategic Plan" at bounding box center [223, 39] width 142 height 26
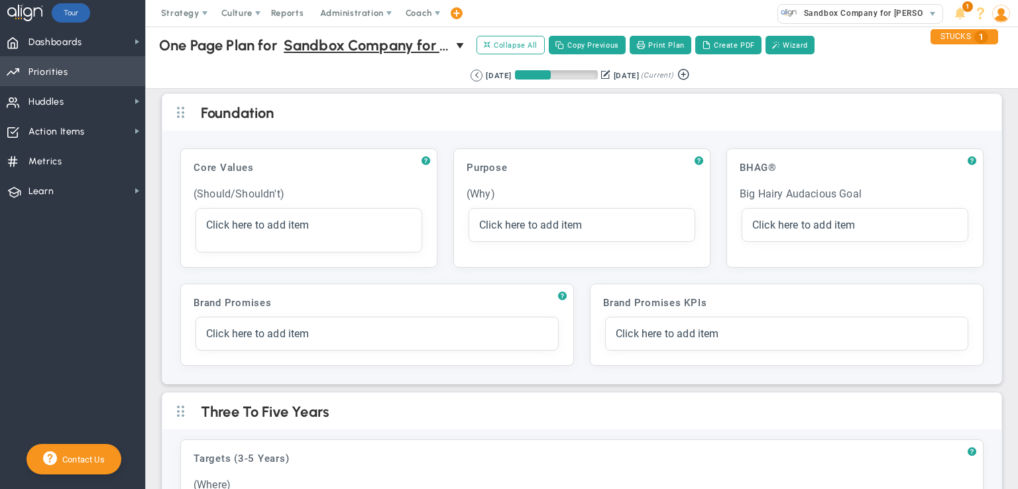
click at [78, 78] on span "Priorities Projects OKR Tree Priorities Projects OKRs" at bounding box center [72, 71] width 145 height 30
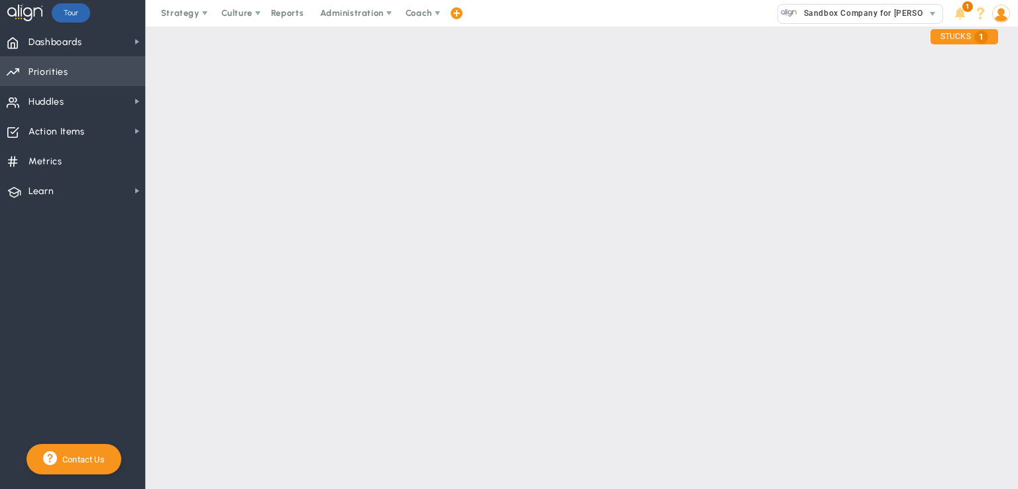
checkbox input "false"
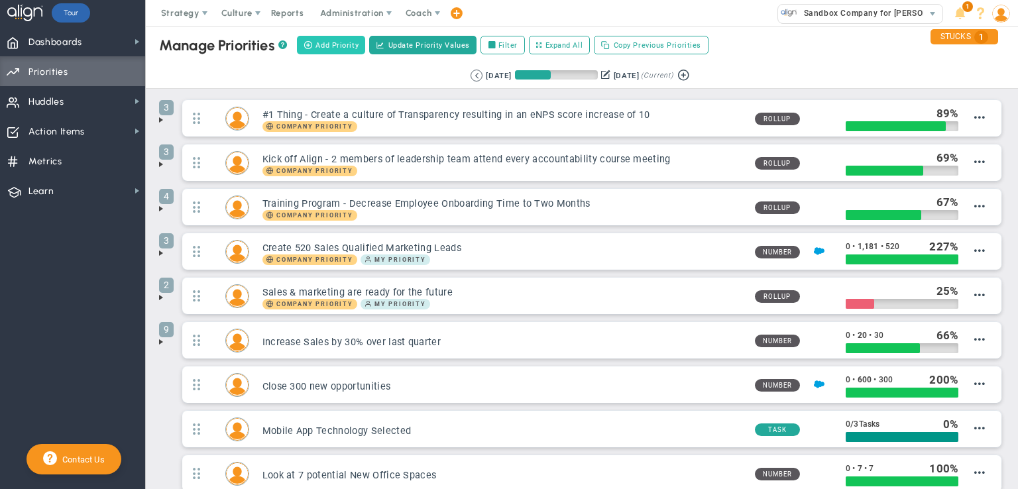
click at [323, 48] on span "Add Priority" at bounding box center [336, 45] width 43 height 11
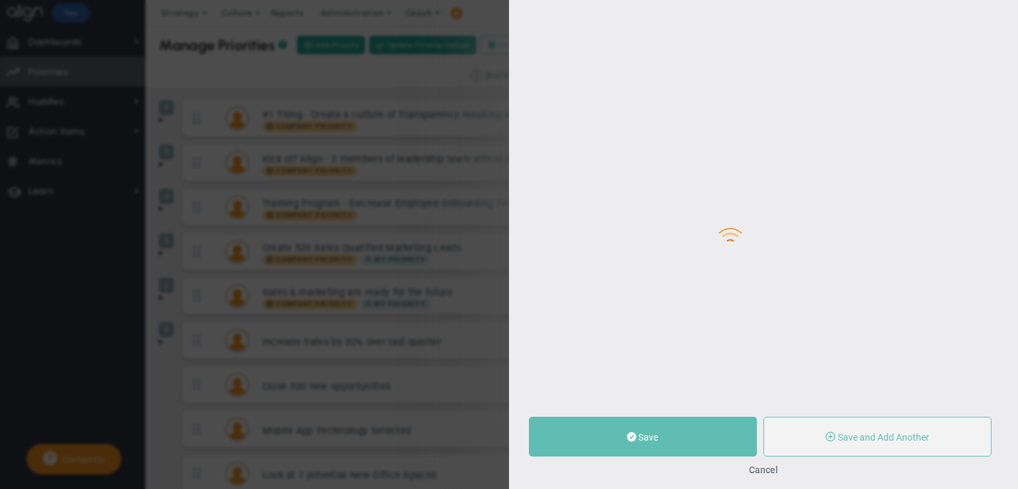
type input "0"
radio input "true"
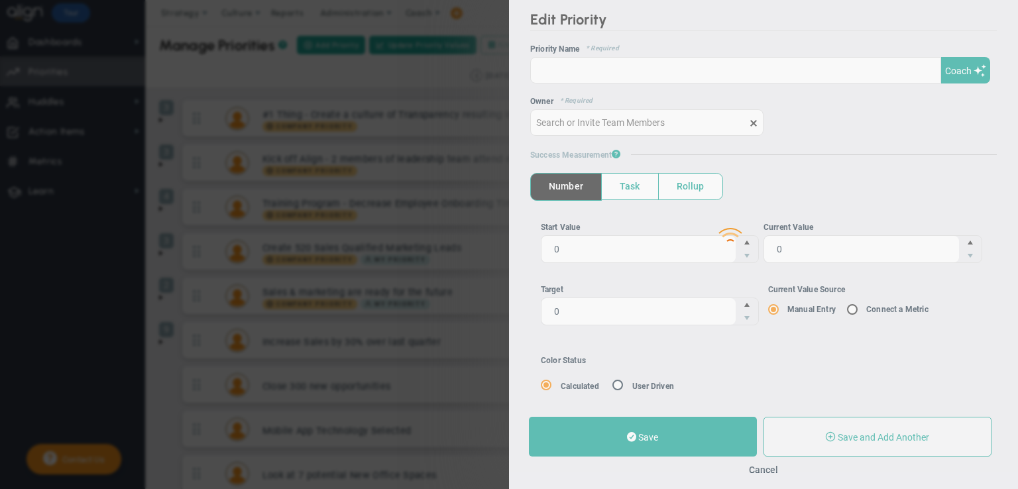
type input "[PERSON_NAME]"
type input "0"
radio input "true"
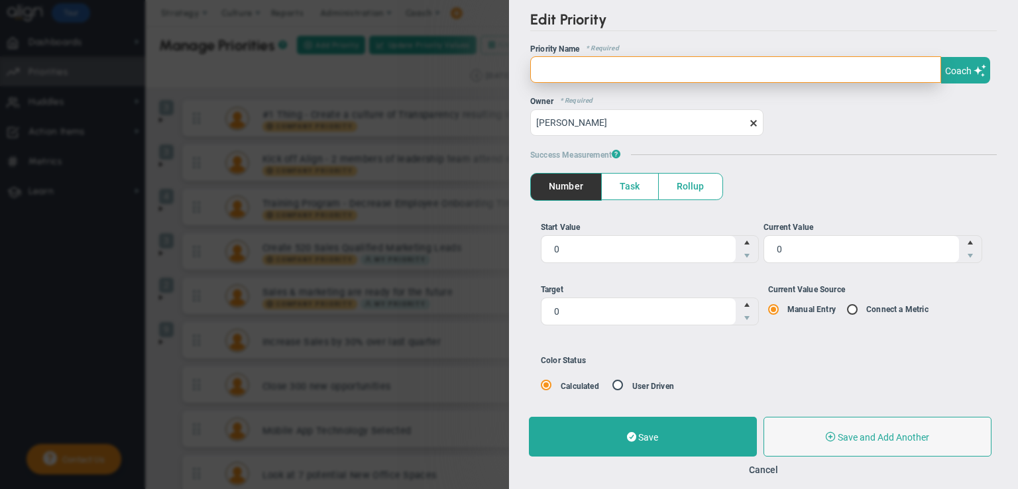
click at [562, 72] on input "text" at bounding box center [735, 69] width 411 height 26
type input "MVP Screen"
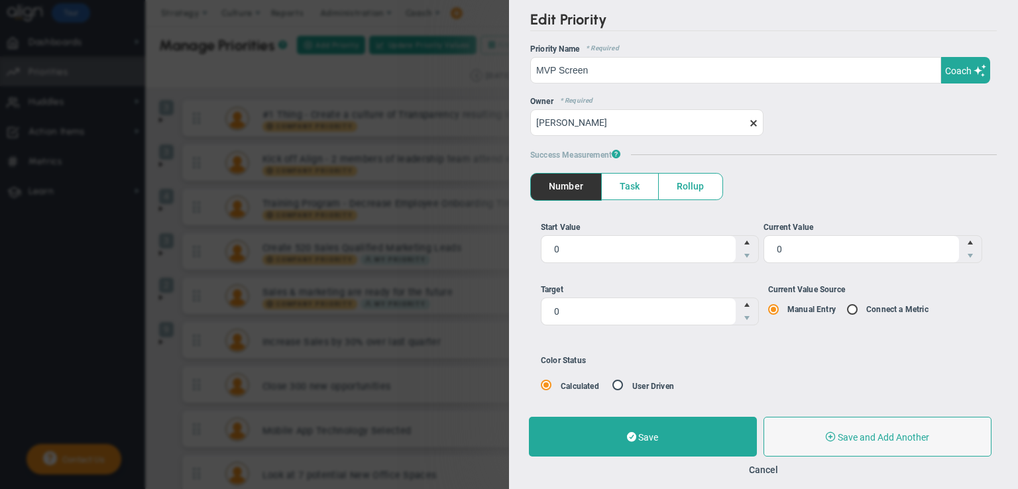
click at [624, 186] on span "Task" at bounding box center [630, 187] width 56 height 26
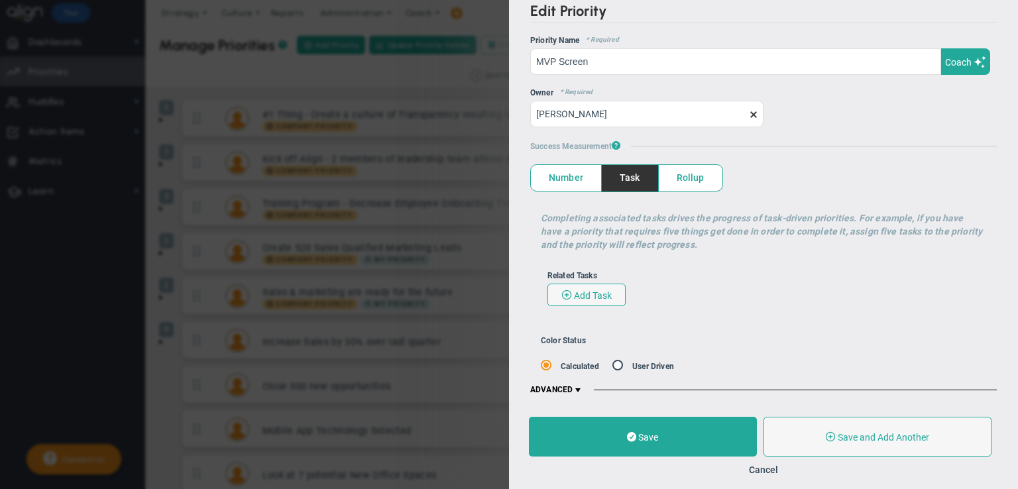
scroll to position [11, 0]
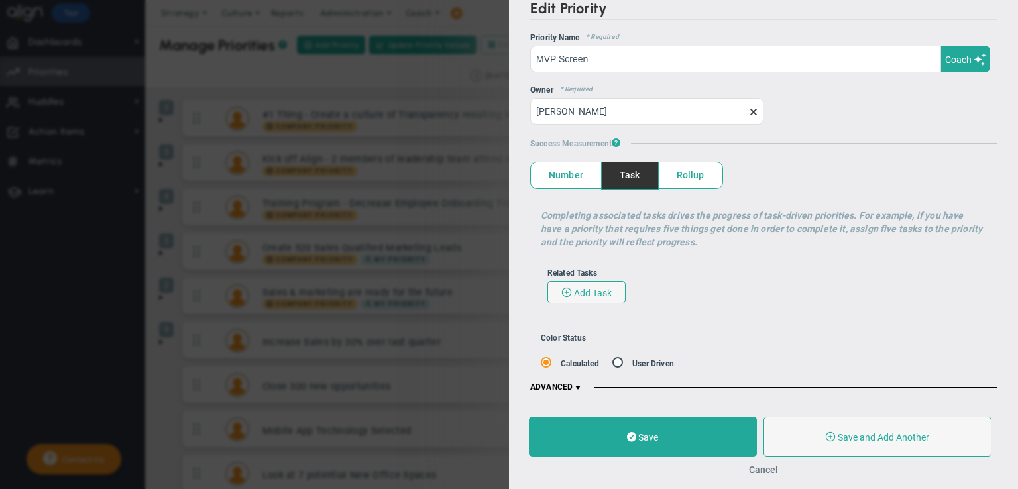
click at [765, 466] on button "Cancel" at bounding box center [763, 469] width 29 height 11
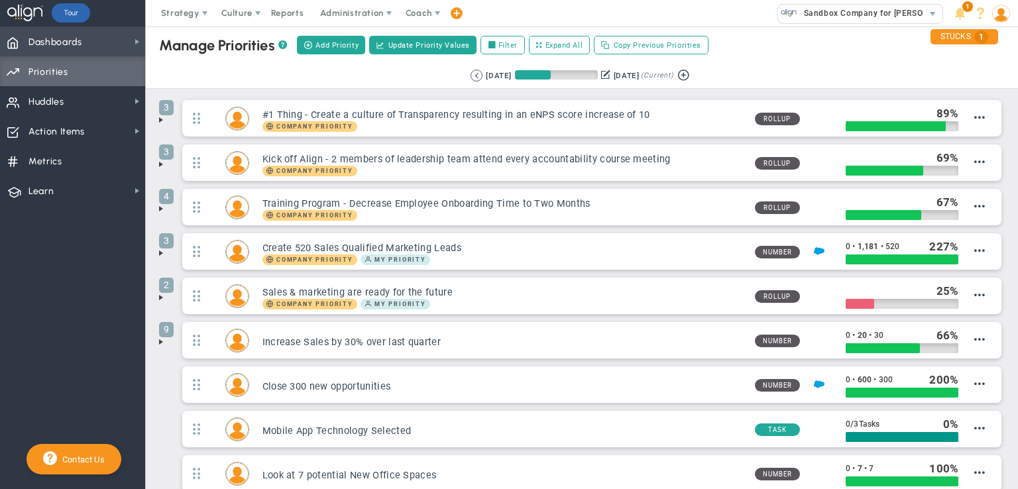
click at [64, 40] on span "Dashboards" at bounding box center [55, 42] width 54 height 28
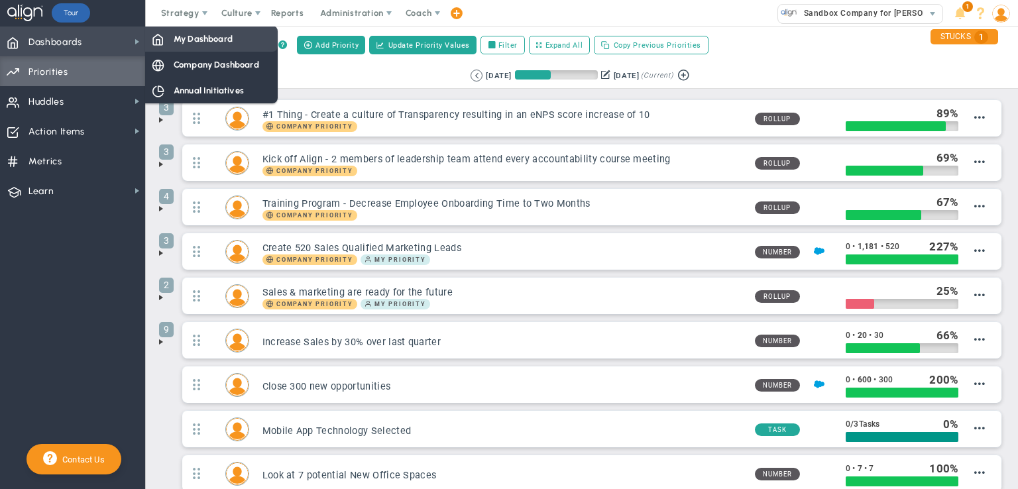
click at [209, 40] on span "My Dashboard" at bounding box center [203, 38] width 59 height 13
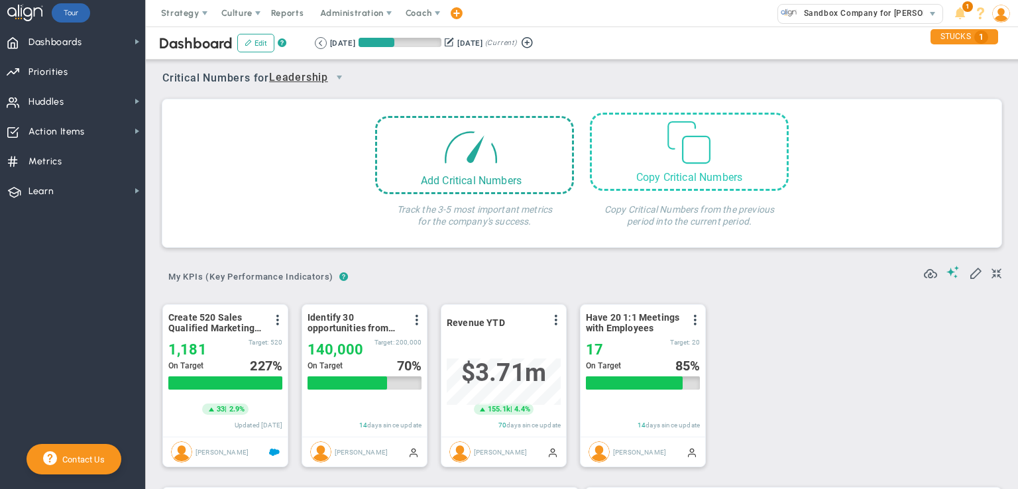
scroll to position [46, 114]
click at [991, 274] on span at bounding box center [996, 274] width 10 height 16
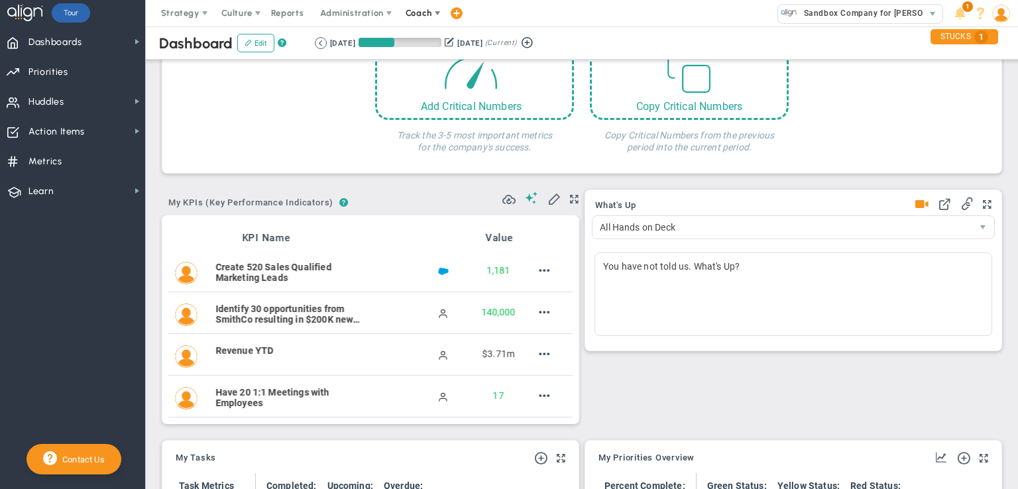
scroll to position [34, 0]
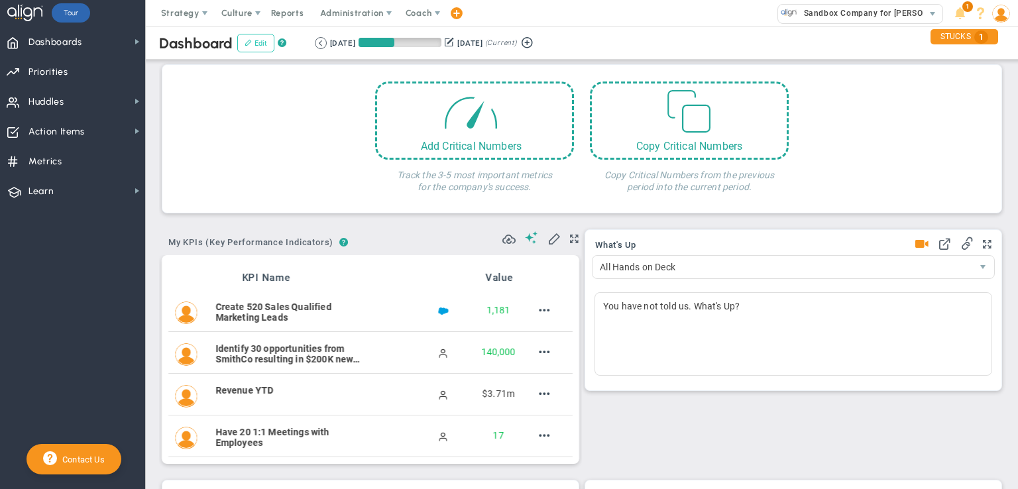
click at [246, 48] on button "Edit" at bounding box center [255, 43] width 37 height 19
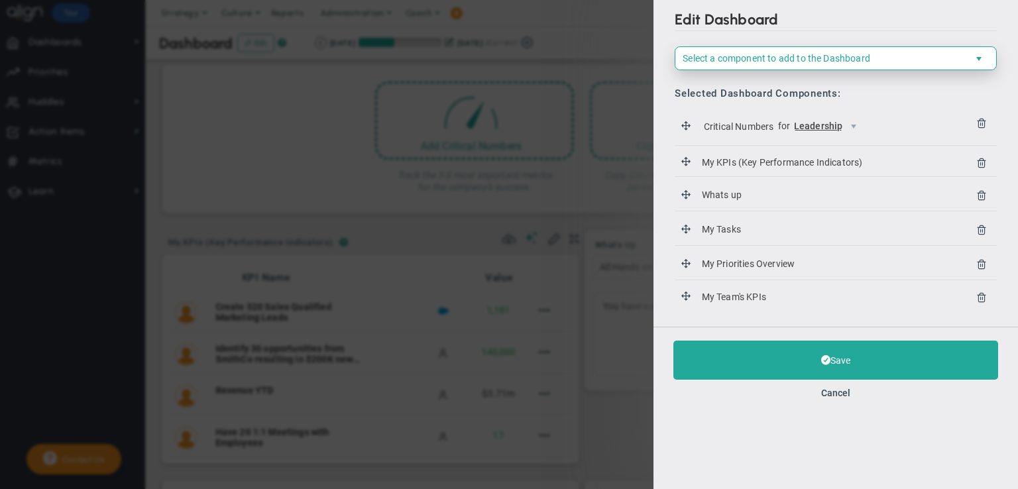
click at [803, 59] on span "Select a component to add to the Dashboard" at bounding box center [775, 58] width 187 height 11
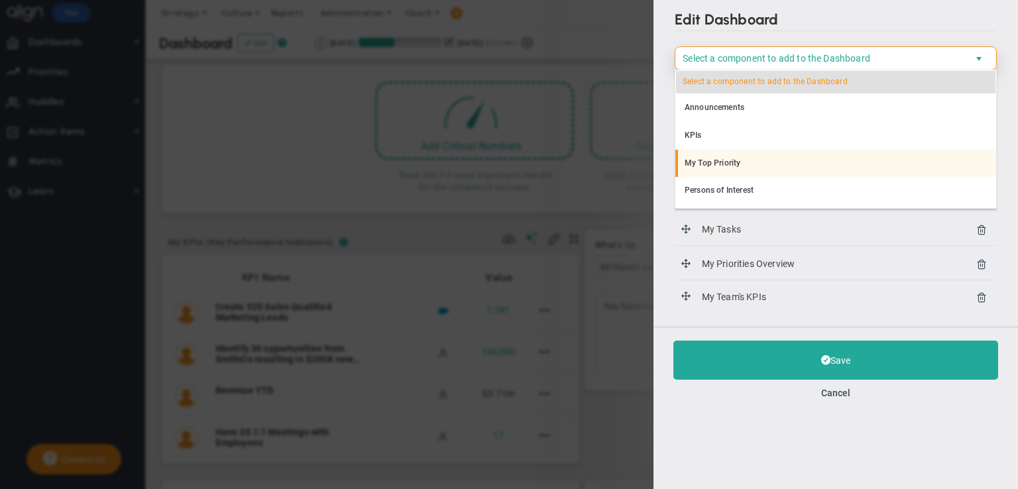
click at [720, 163] on li "My Top Priority" at bounding box center [835, 164] width 321 height 28
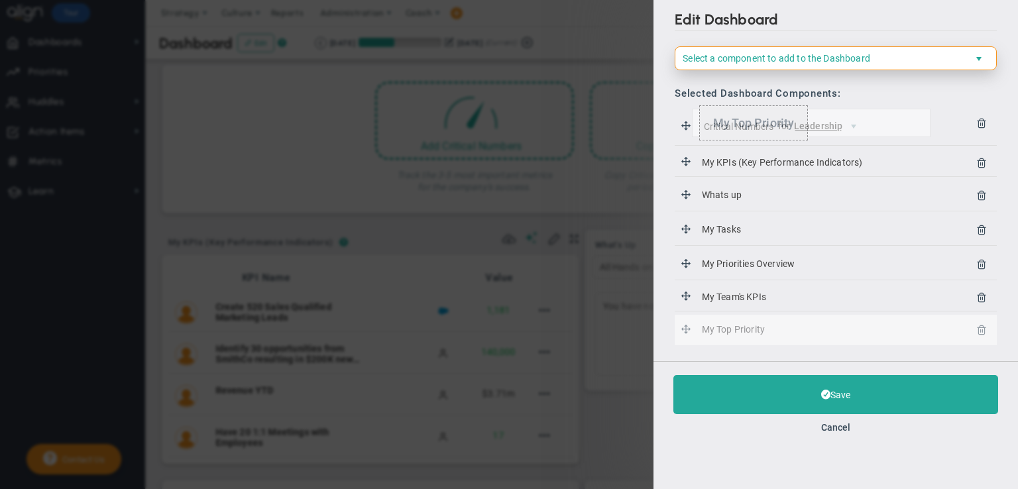
drag, startPoint x: 686, startPoint y: 329, endPoint x: 692, endPoint y: 80, distance: 249.2
click at [692, 80] on div "Selected Dashboard Components: Please select a component Critical Numbers for L…" at bounding box center [835, 210] width 322 height 278
drag, startPoint x: 689, startPoint y: 330, endPoint x: 684, endPoint y: 120, distance: 210.1
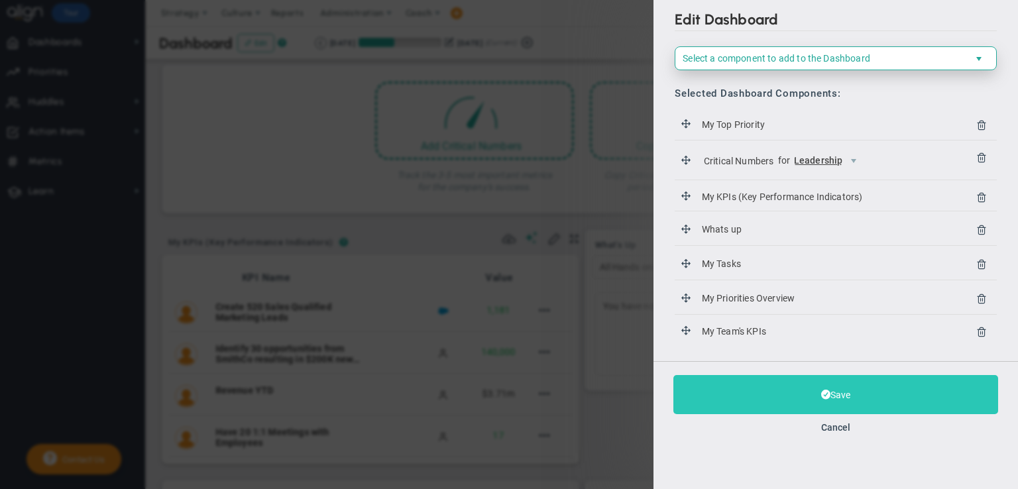
click at [861, 397] on button "Save" at bounding box center [835, 394] width 325 height 39
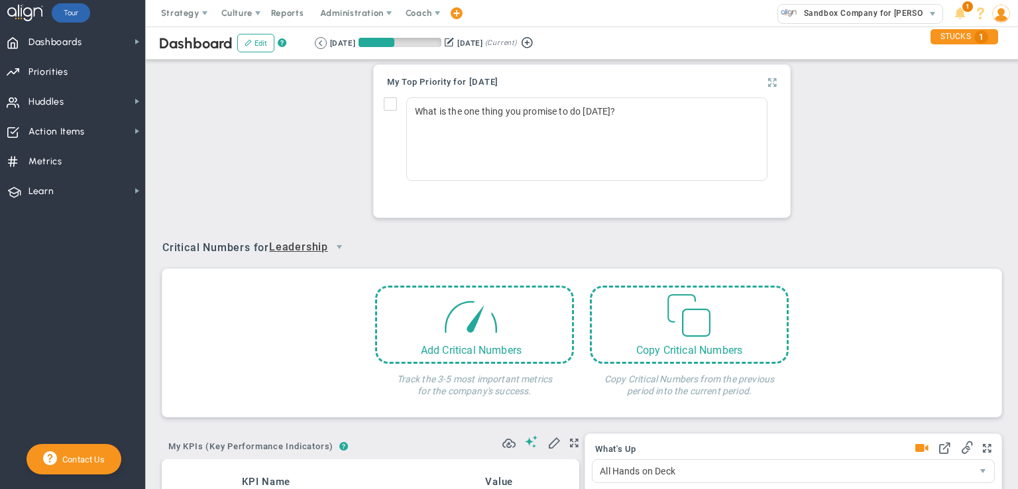
scroll to position [46, 114]
click at [768, 85] on span at bounding box center [772, 83] width 9 height 16
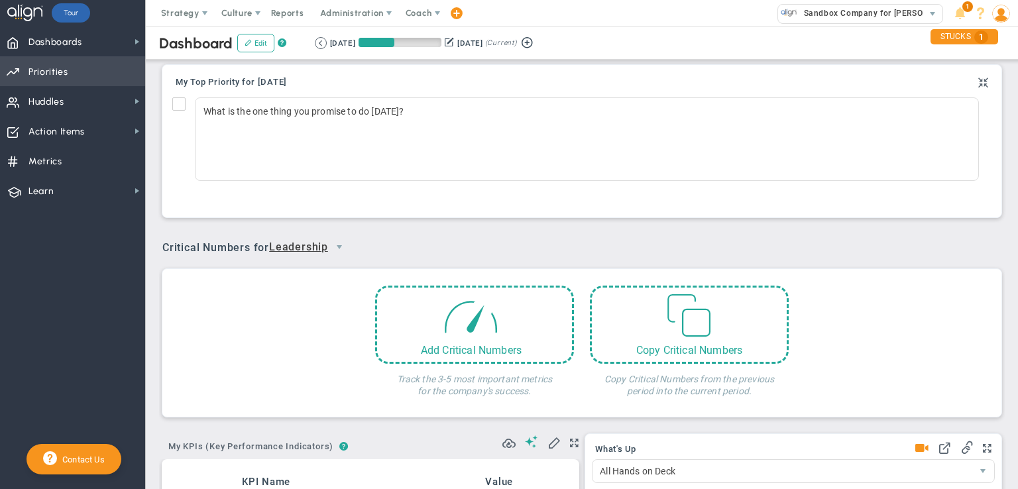
click at [51, 74] on span "Priorities" at bounding box center [48, 72] width 40 height 28
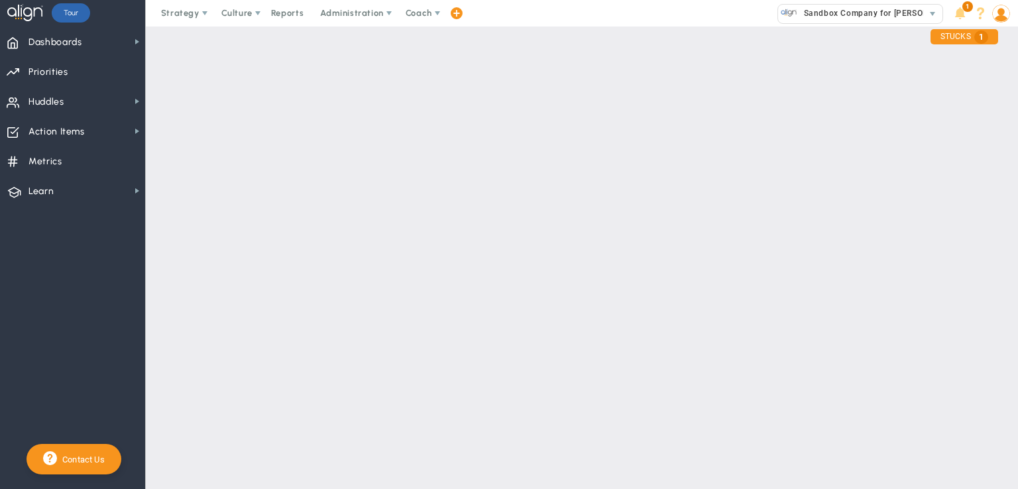
checkbox input "false"
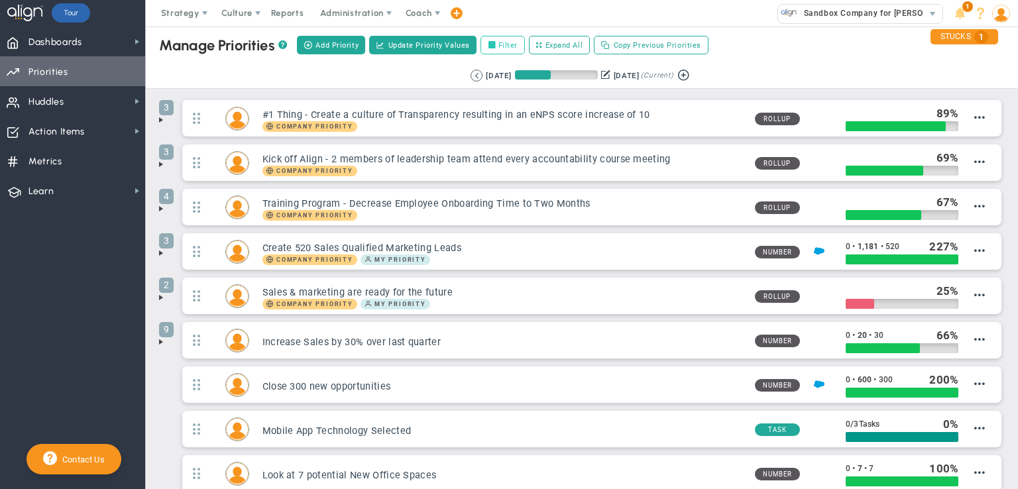
click at [509, 43] on label "Filter" at bounding box center [502, 45] width 44 height 19
click at [500, 43] on input "Filter" at bounding box center [494, 45] width 9 height 9
checkbox input "true"
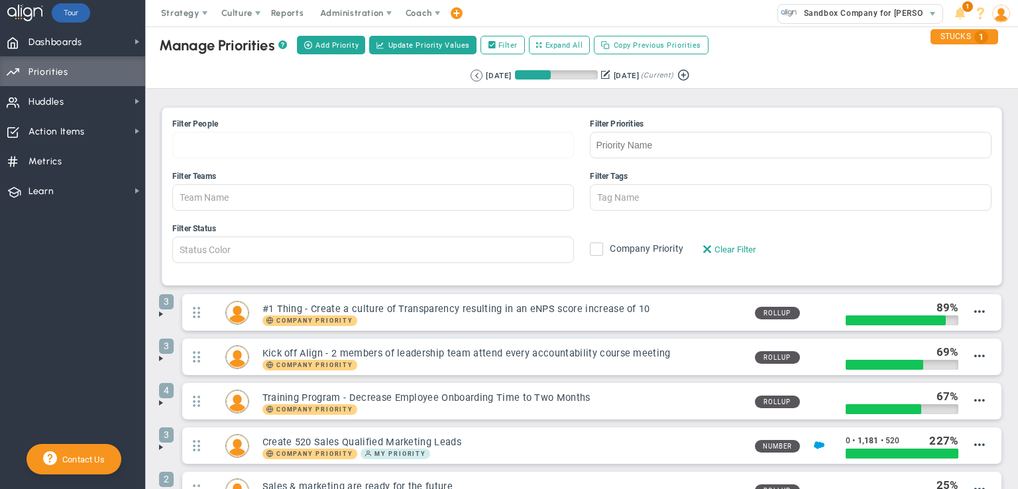
click at [223, 145] on div at bounding box center [372, 145] width 401 height 26
click at [223, 145] on input "Filter People [PERSON_NAME] [PERSON_NAME] [PERSON_NAME] [PERSON_NAME] [PERSON_N…" at bounding box center [218, 144] width 91 height 25
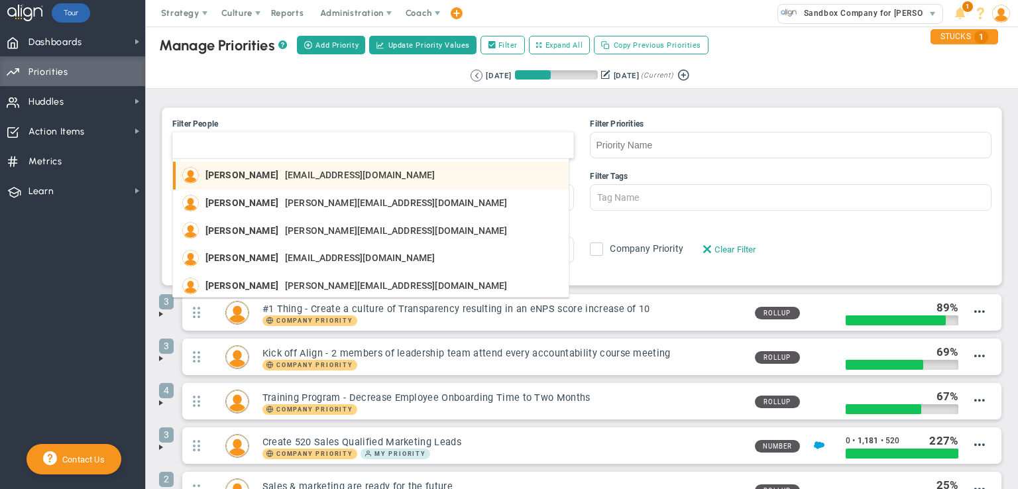
click at [270, 171] on span "[PERSON_NAME]" at bounding box center [241, 174] width 73 height 9
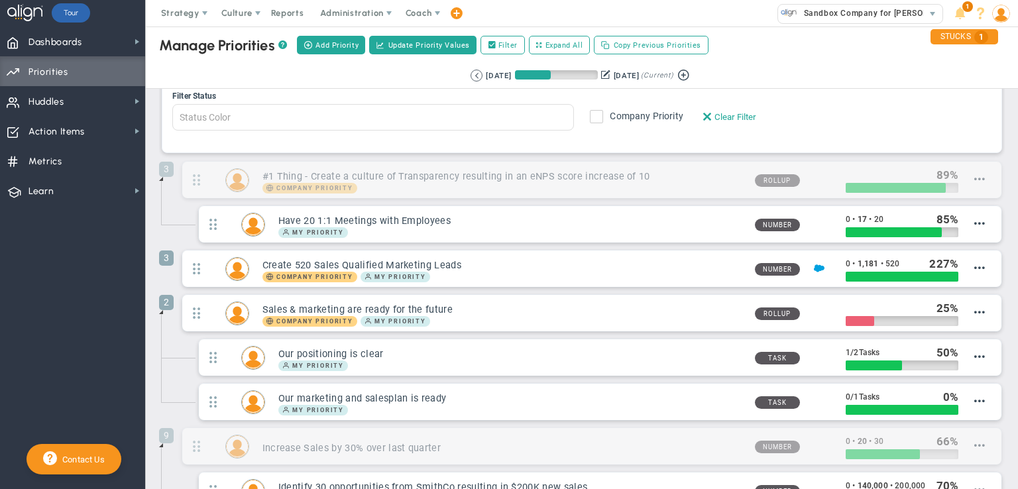
scroll to position [199, 0]
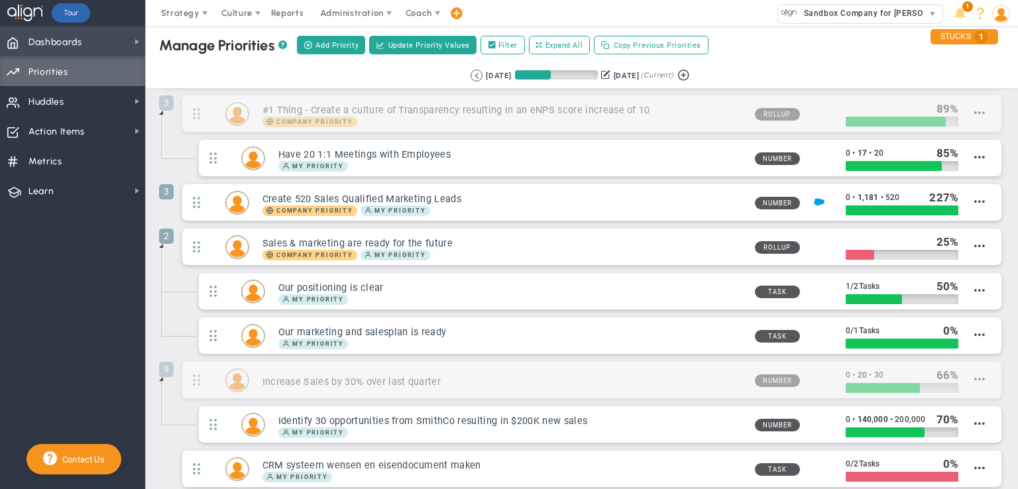
click at [69, 45] on span "Dashboards" at bounding box center [55, 42] width 54 height 28
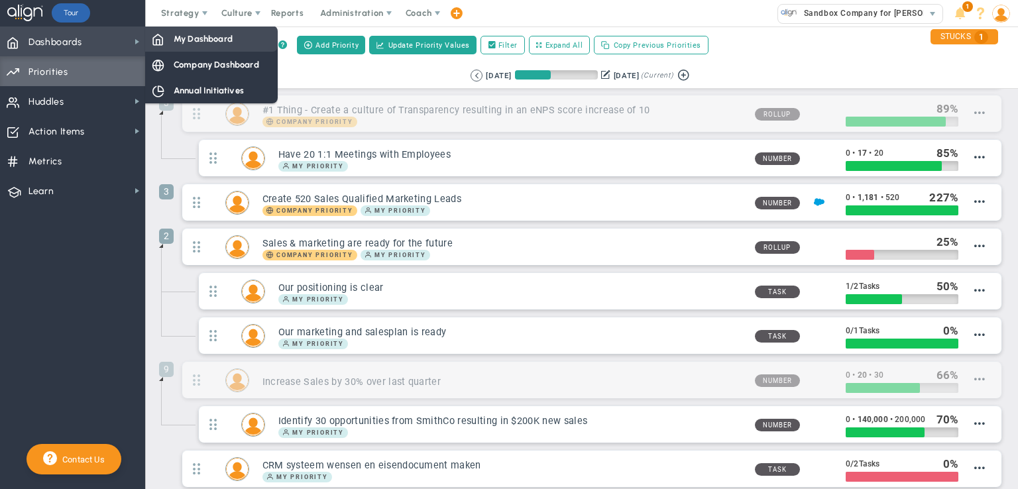
click at [197, 36] on span "My Dashboard" at bounding box center [203, 38] width 59 height 13
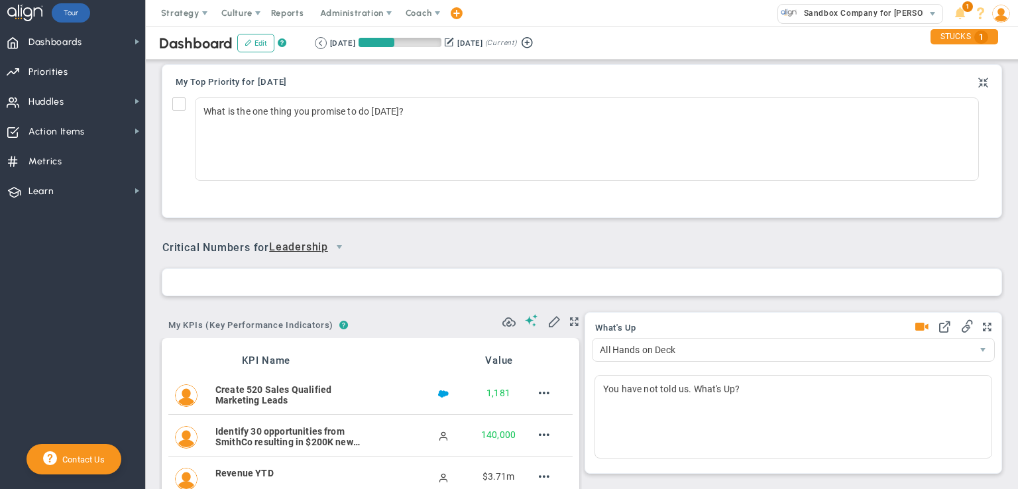
scroll to position [46, 114]
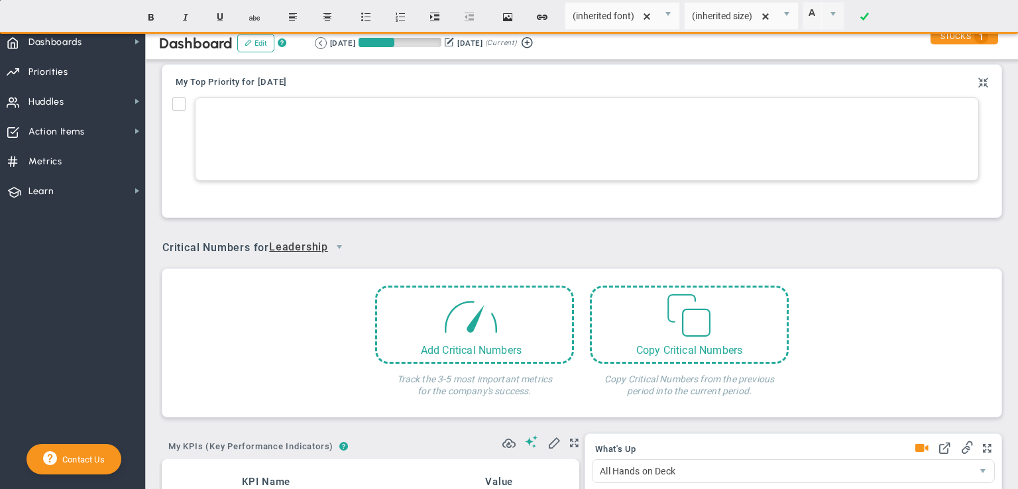
click at [302, 144] on div at bounding box center [587, 138] width 784 height 83
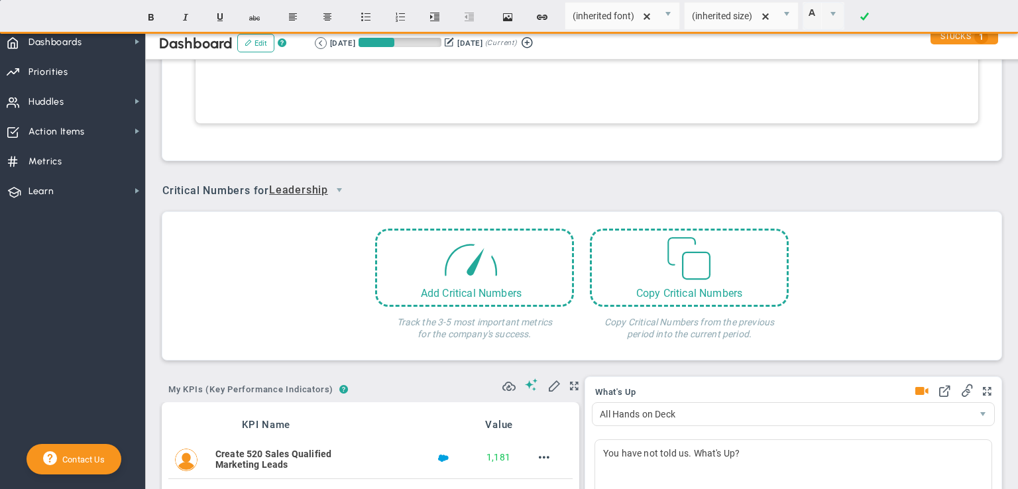
scroll to position [0, 0]
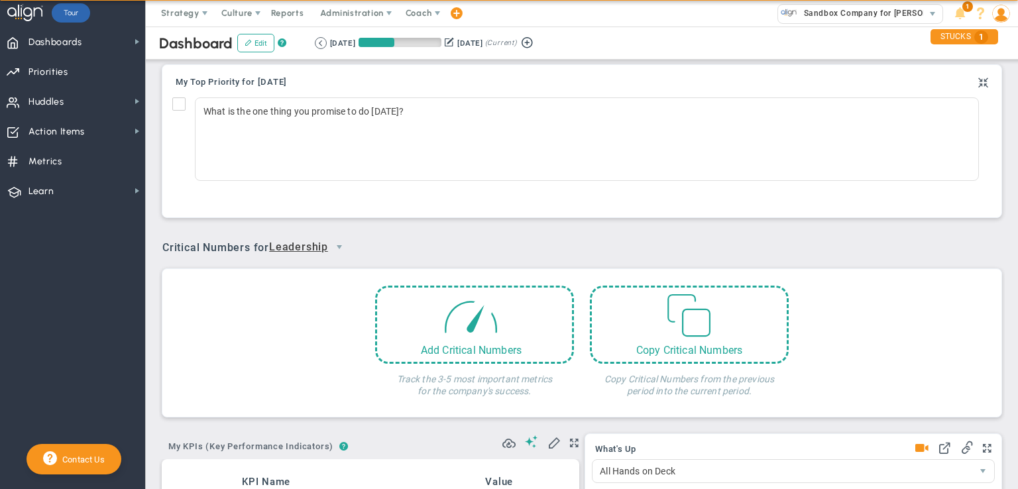
click at [123, 264] on nav "Dashboards Dashboards My Dashboard Company Dashboard" at bounding box center [73, 257] width 146 height 462
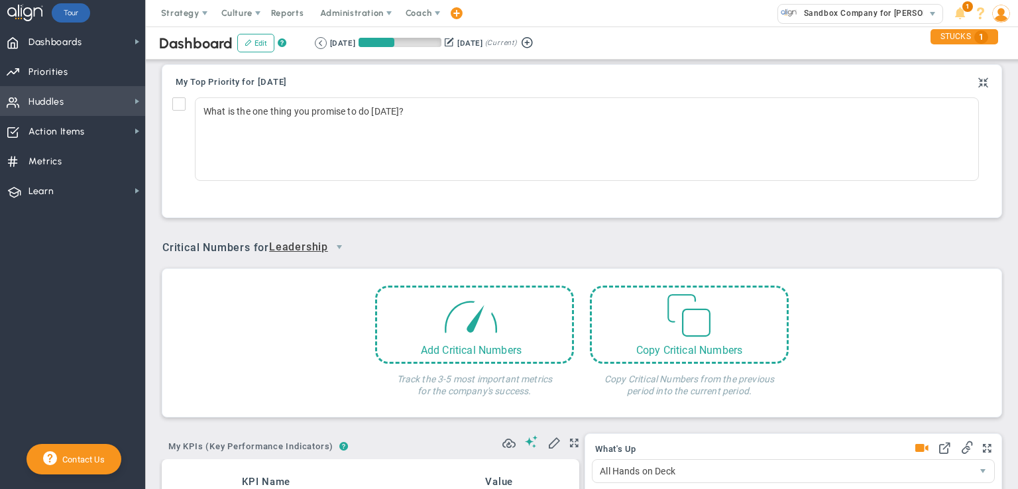
click at [60, 105] on span "Huddles" at bounding box center [46, 102] width 36 height 28
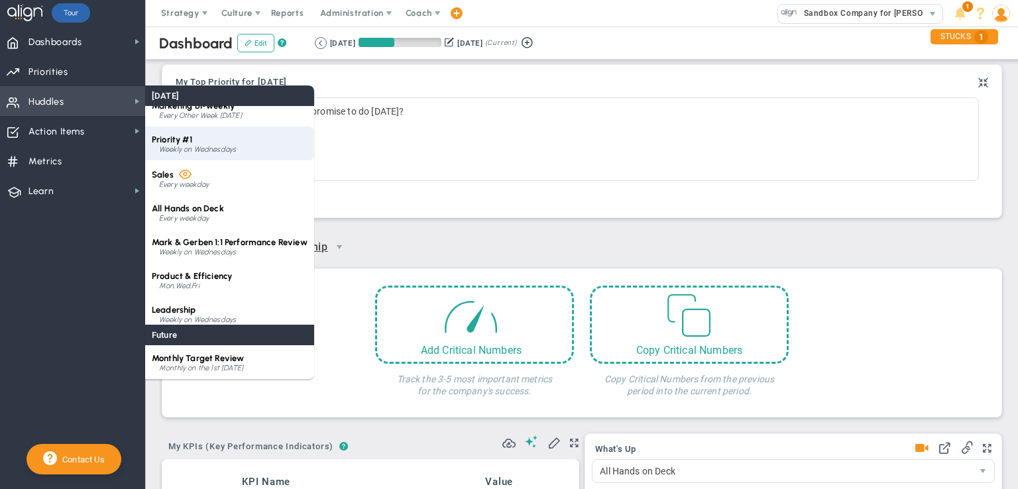
scroll to position [19, 0]
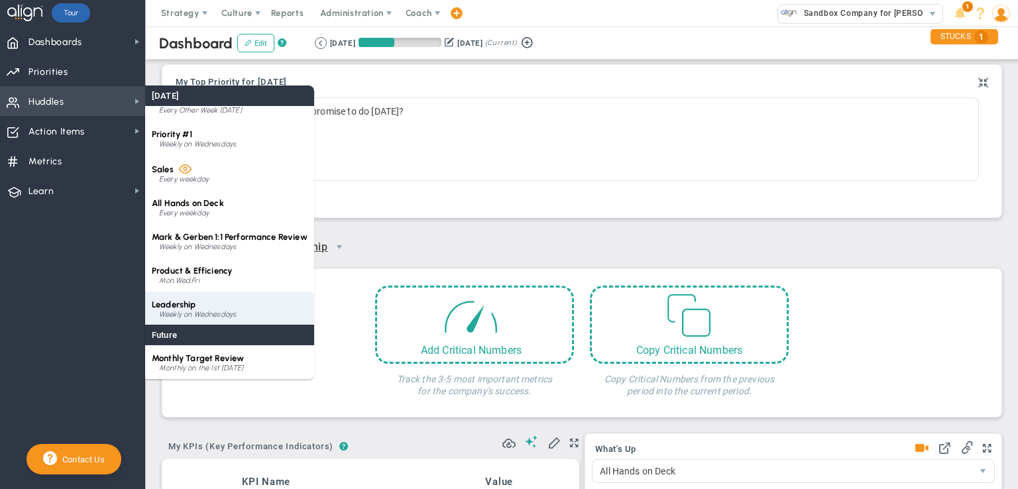
click at [191, 305] on span "Leadership" at bounding box center [174, 304] width 44 height 10
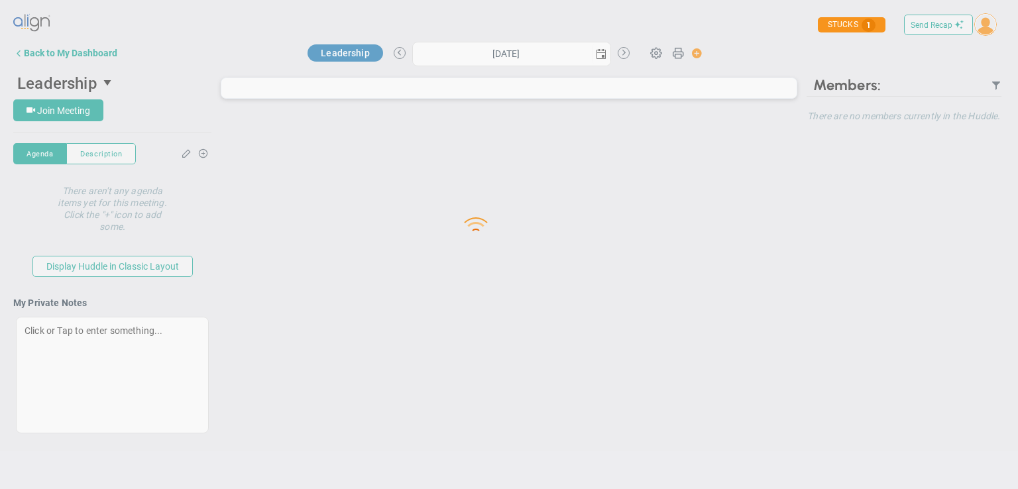
type input "[DATE]"
